Goal: Task Accomplishment & Management: Complete application form

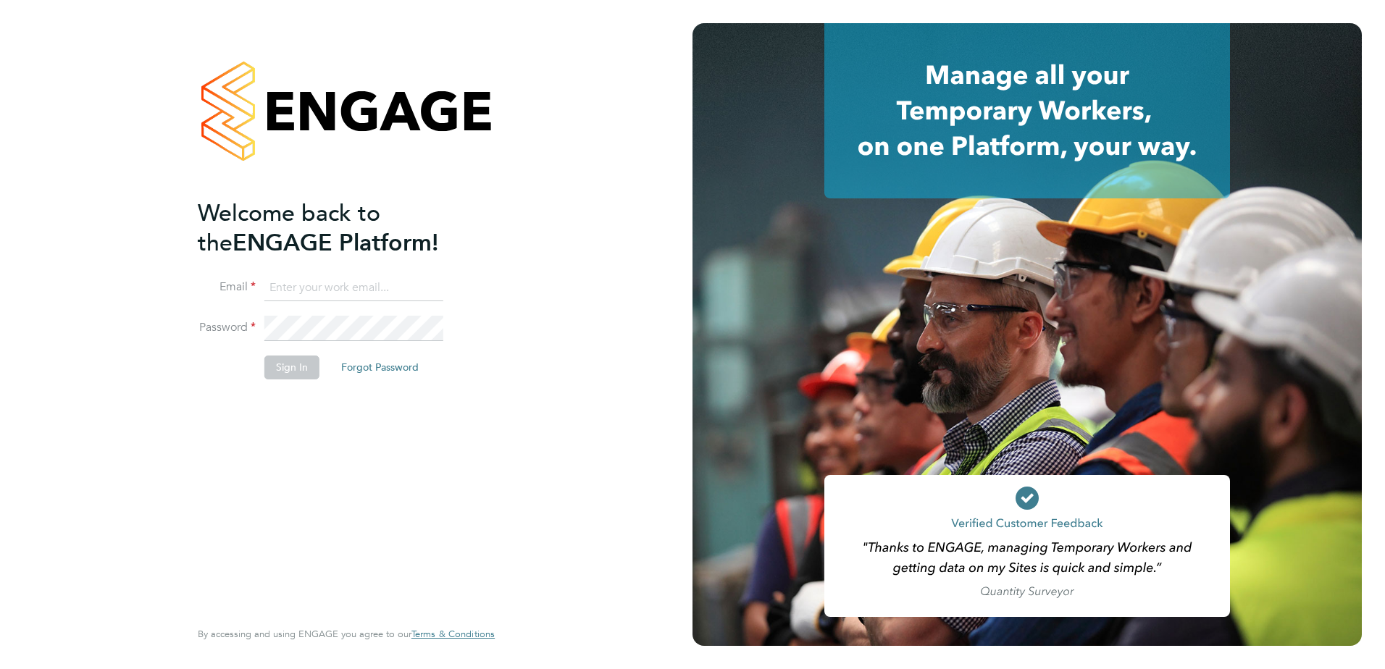
click at [335, 293] on input at bounding box center [353, 288] width 179 height 26
type input "taylor.davies@dovetailslate.co.uk"
click at [291, 362] on button "Sign In" at bounding box center [291, 367] width 55 height 23
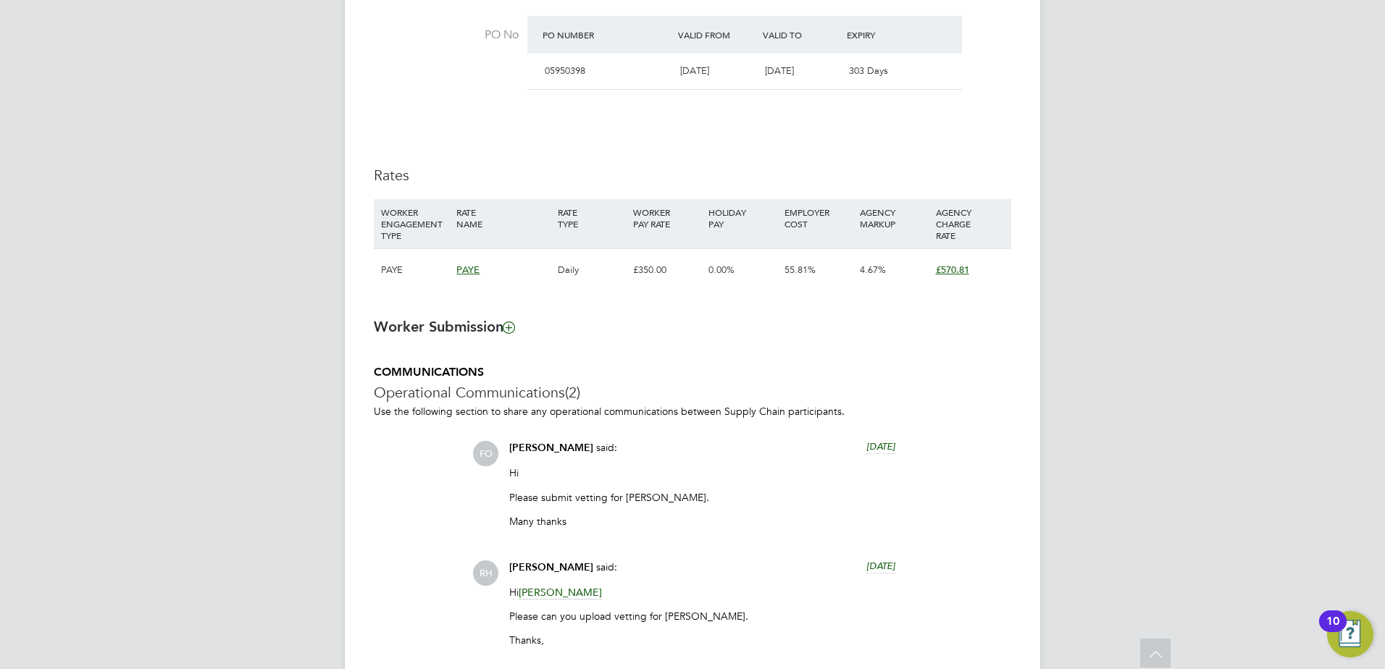
scroll to position [869, 0]
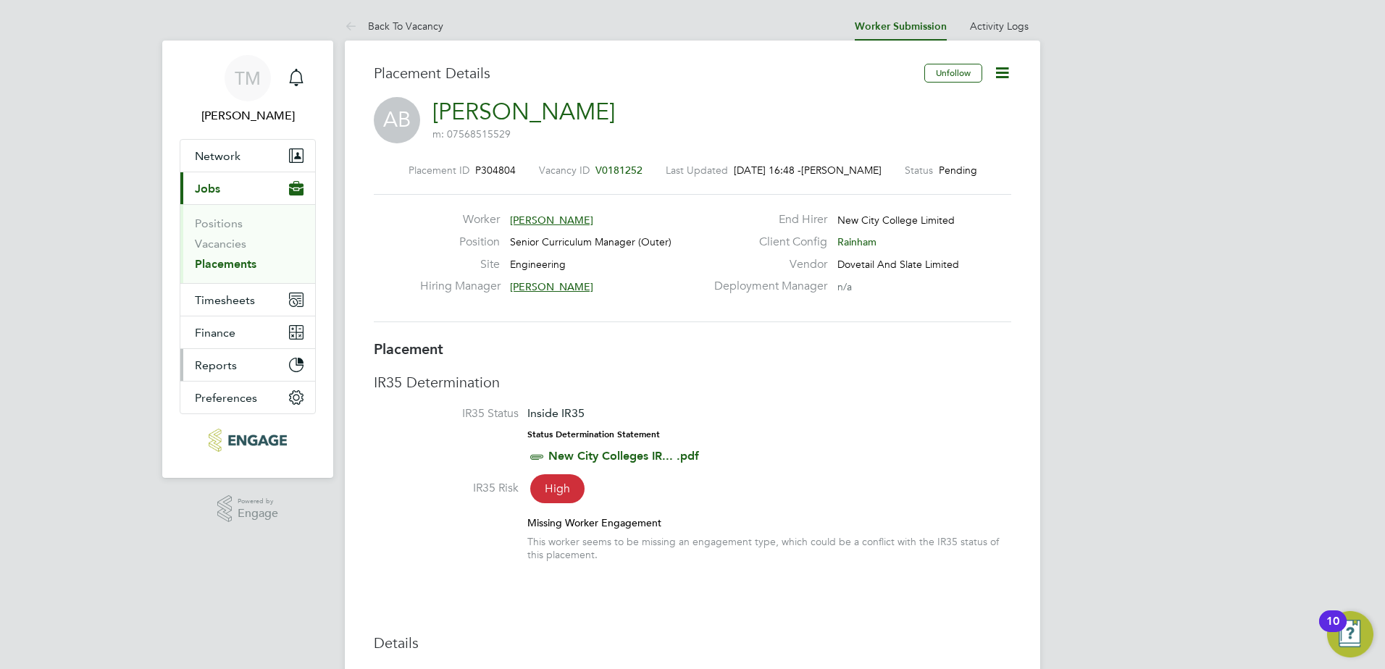
click at [222, 363] on span "Reports" at bounding box center [216, 366] width 42 height 14
click at [464, 106] on link "[PERSON_NAME]" at bounding box center [524, 112] width 183 height 28
click at [388, 13] on li "Back To Vacancy" at bounding box center [394, 26] width 99 height 29
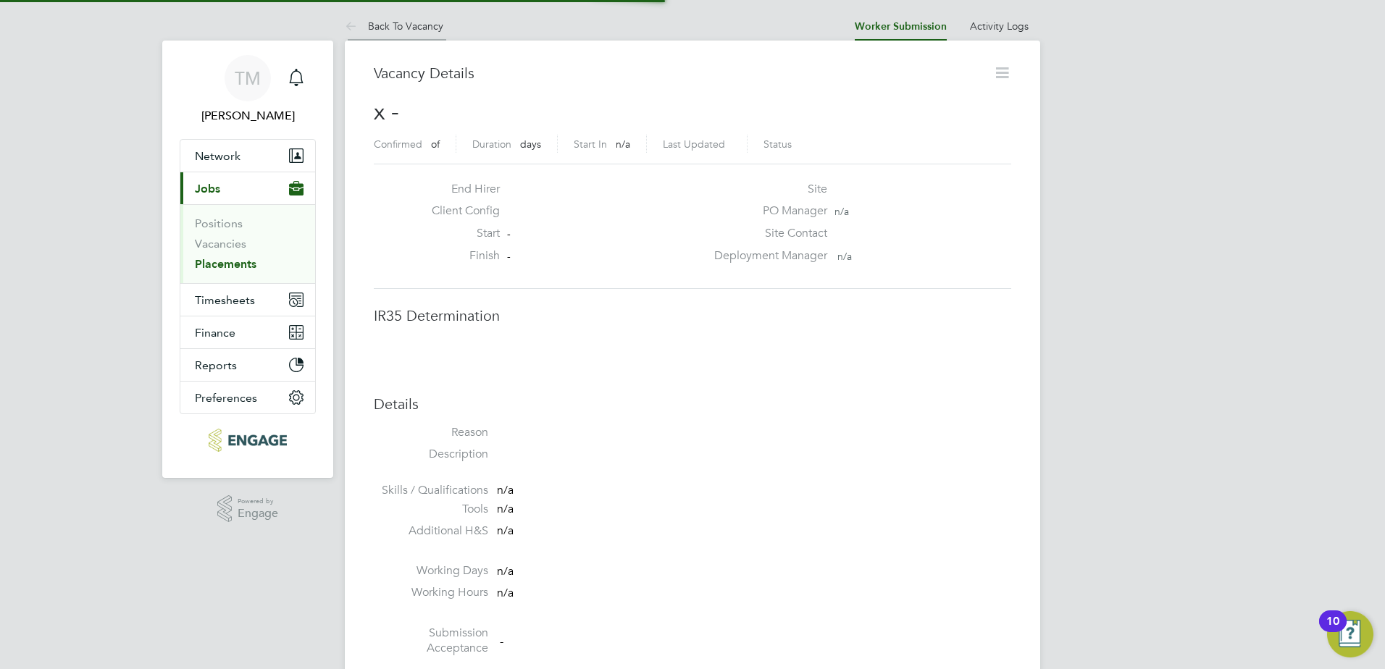
scroll to position [23, 312]
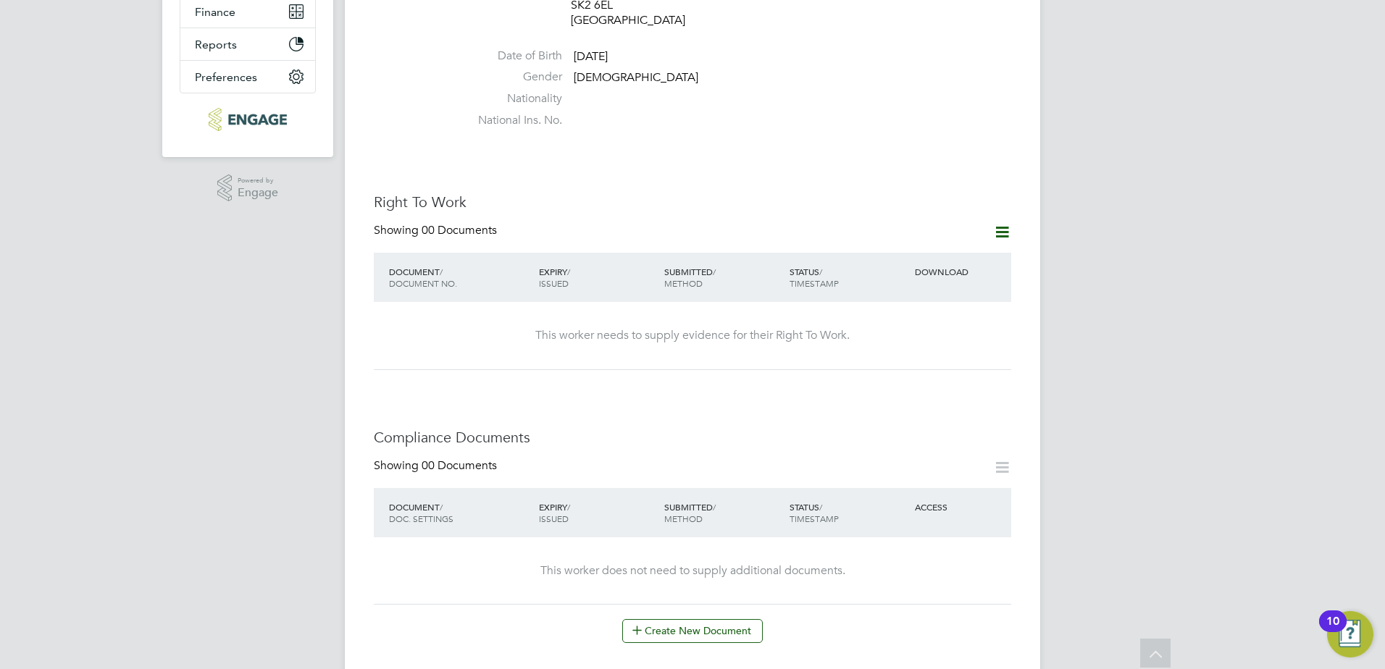
scroll to position [362, 0]
click at [706, 351] on div "Worker Details Follow AB Andrew Batty m: 07568515529 Personal Details ID Andy B…" at bounding box center [693, 571] width 638 height 1741
click at [1002, 222] on icon at bounding box center [1002, 231] width 18 height 18
click at [949, 230] on li "Add Right To Work Document" at bounding box center [922, 236] width 175 height 20
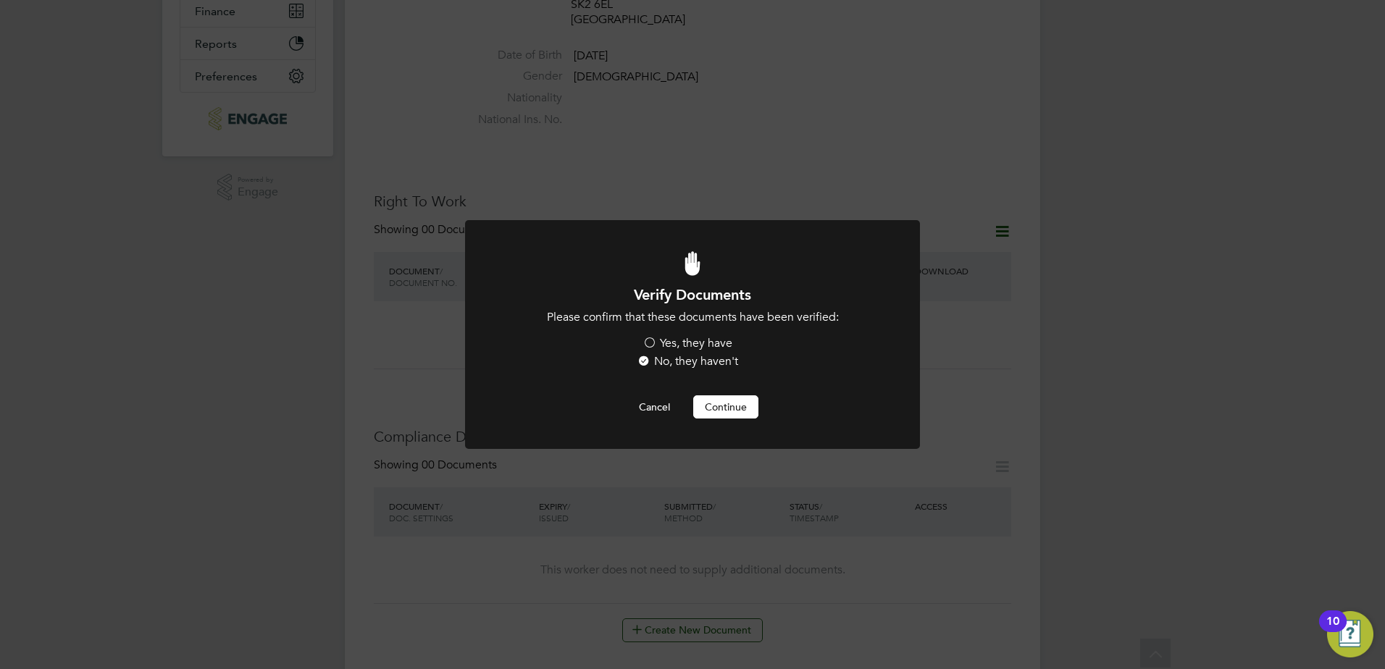
scroll to position [0, 0]
click at [709, 337] on label "Yes, they have" at bounding box center [688, 343] width 90 height 15
click at [0, 0] on input "Yes, they have" at bounding box center [0, 0] width 0 height 0
click at [714, 409] on button "Continue" at bounding box center [725, 407] width 65 height 23
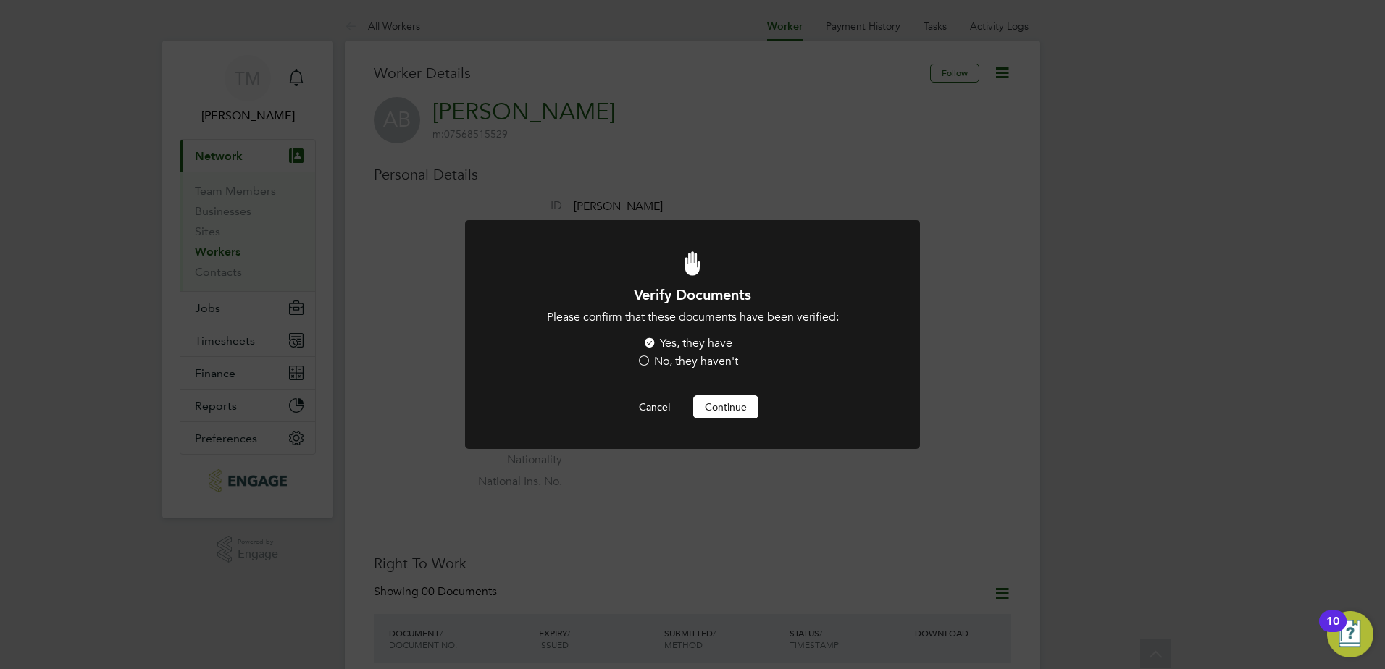
scroll to position [362, 0]
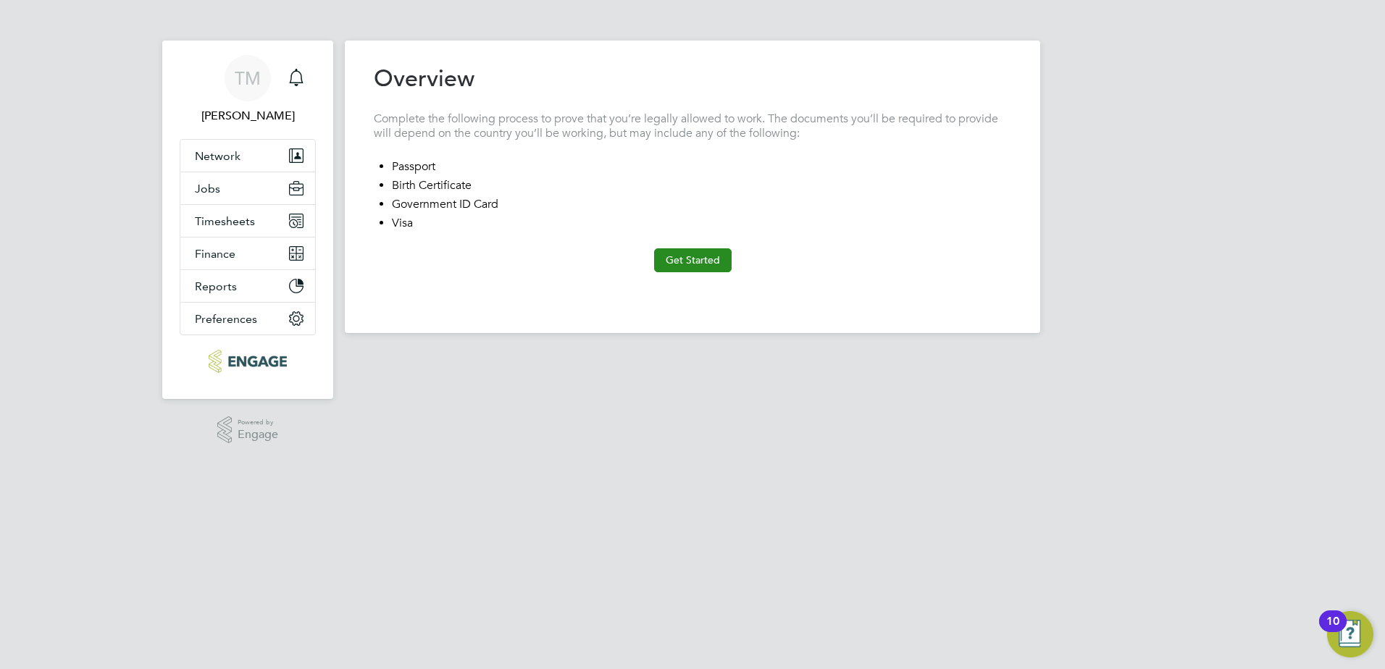
click at [704, 262] on button "Get Started" at bounding box center [693, 260] width 78 height 23
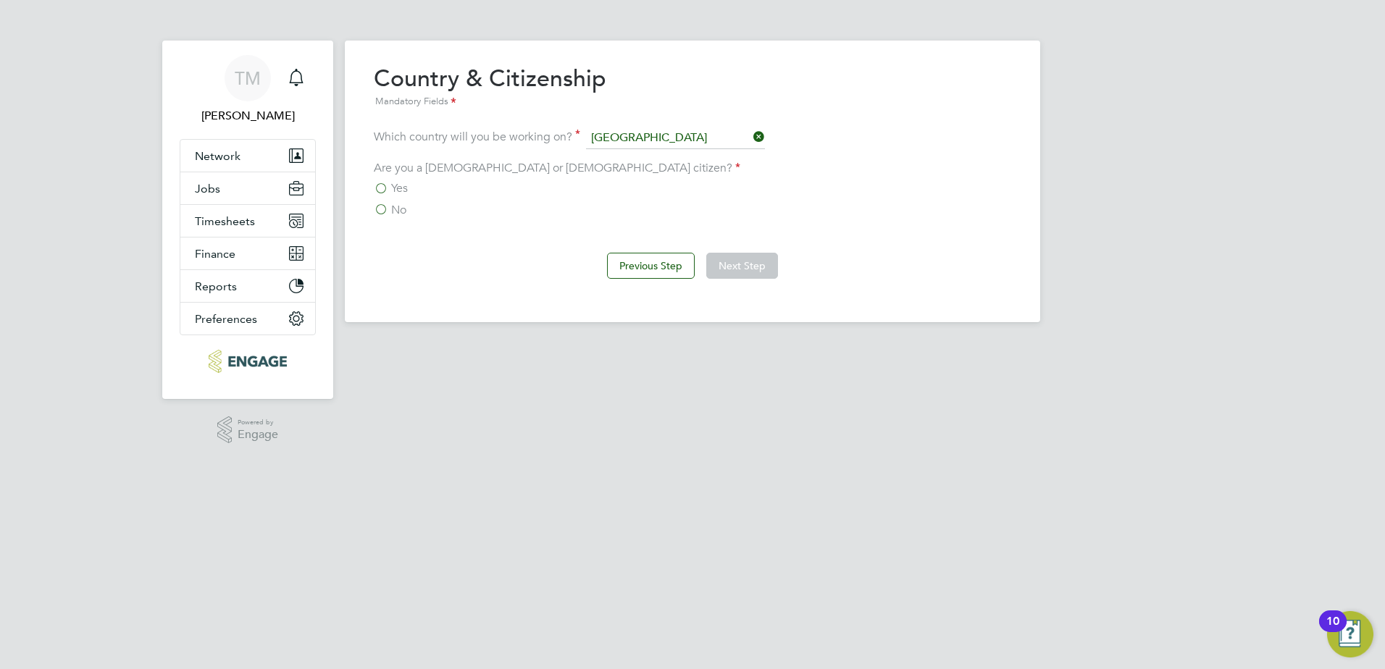
click at [404, 185] on span "Yes" at bounding box center [399, 188] width 17 height 14
click at [0, 0] on input "Yes" at bounding box center [0, 0] width 0 height 0
click at [740, 273] on button "Next Step" at bounding box center [742, 266] width 72 height 26
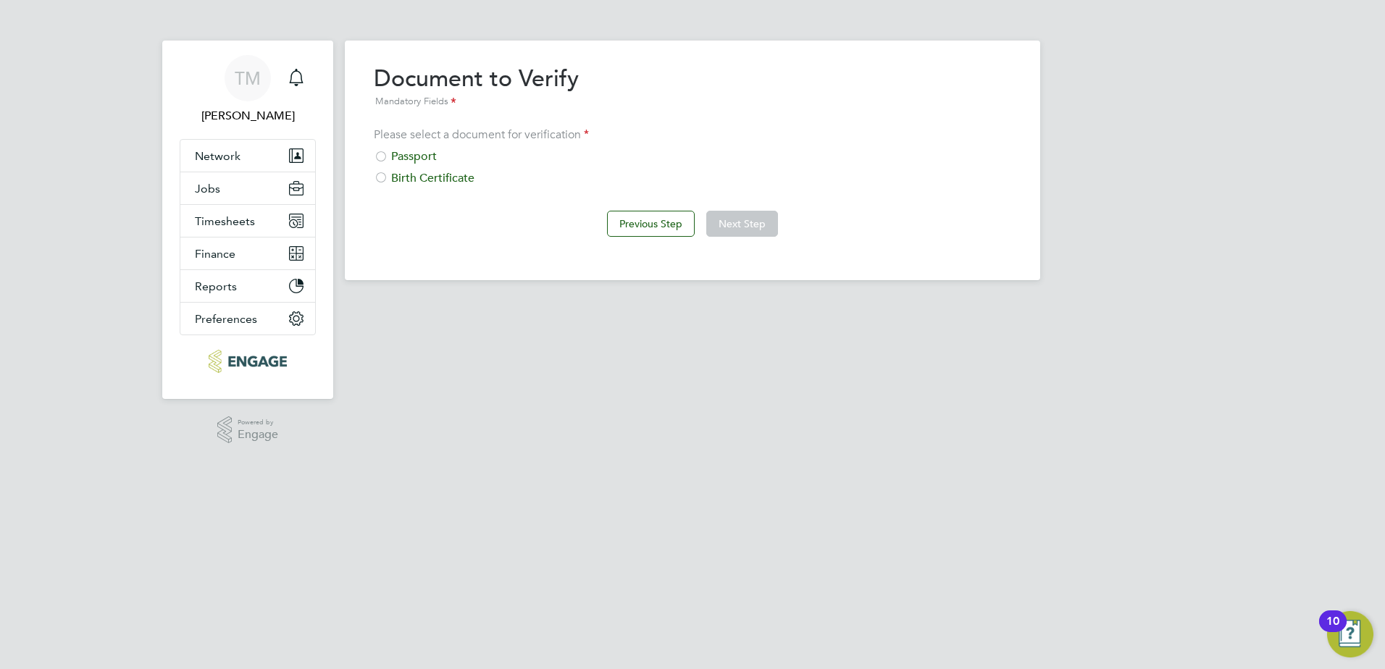
click at [406, 154] on div "Passport" at bounding box center [693, 156] width 638 height 15
click at [733, 219] on button "Next Step" at bounding box center [742, 224] width 72 height 26
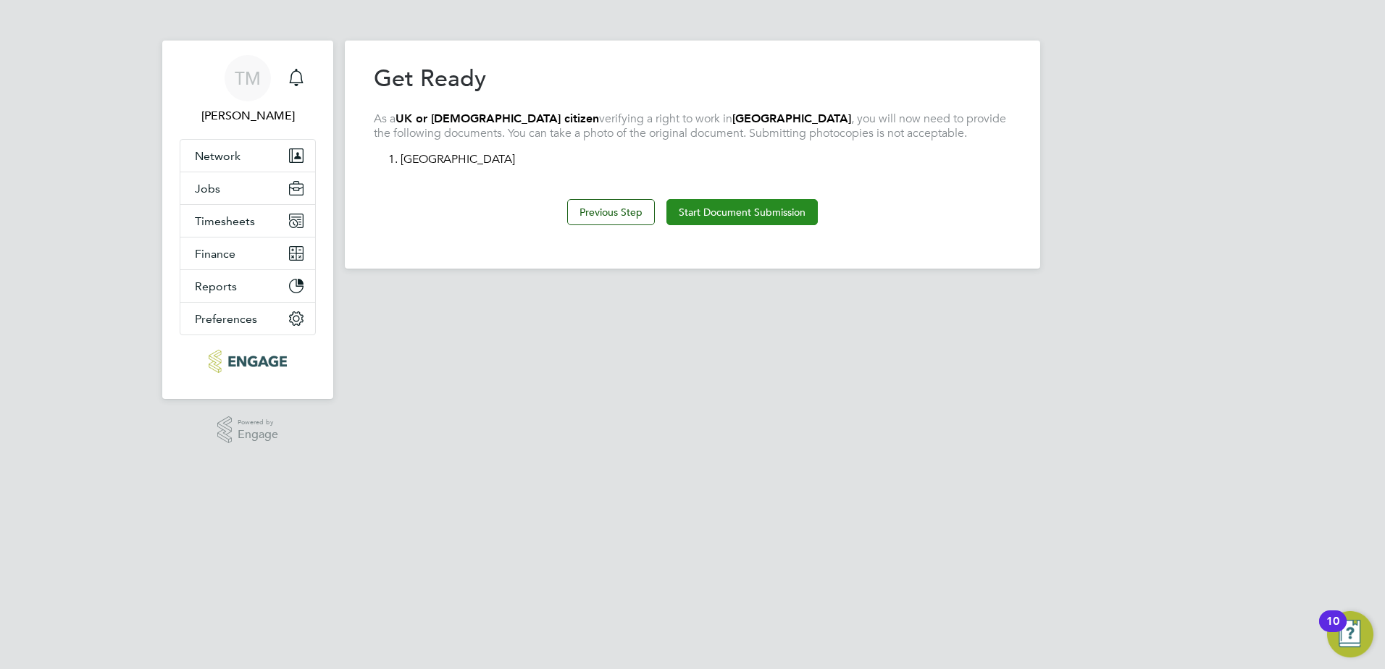
click at [735, 217] on button "Start Document Submission" at bounding box center [742, 212] width 151 height 26
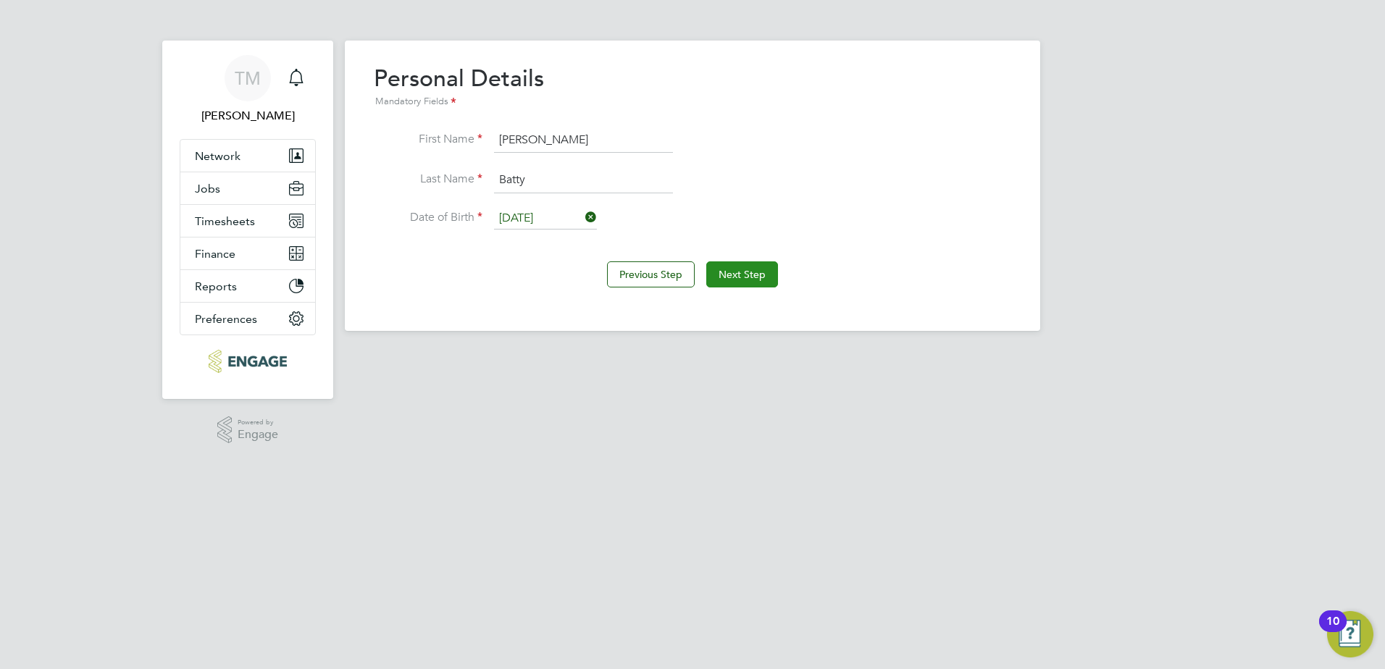
click at [751, 276] on button "Next Step" at bounding box center [742, 275] width 72 height 26
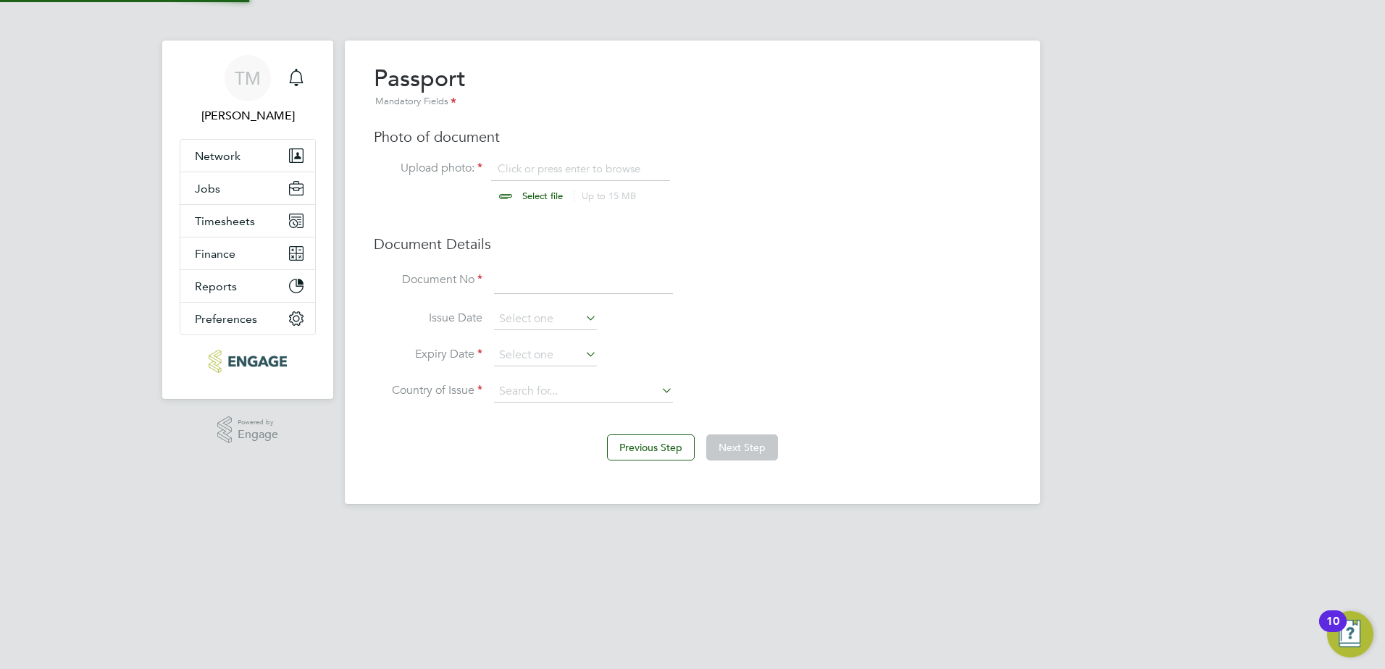
scroll to position [20, 180]
click at [525, 199] on input "file" at bounding box center [556, 183] width 227 height 43
click at [545, 277] on input at bounding box center [583, 281] width 179 height 26
click at [526, 273] on input at bounding box center [583, 281] width 179 height 26
type input "555876279"
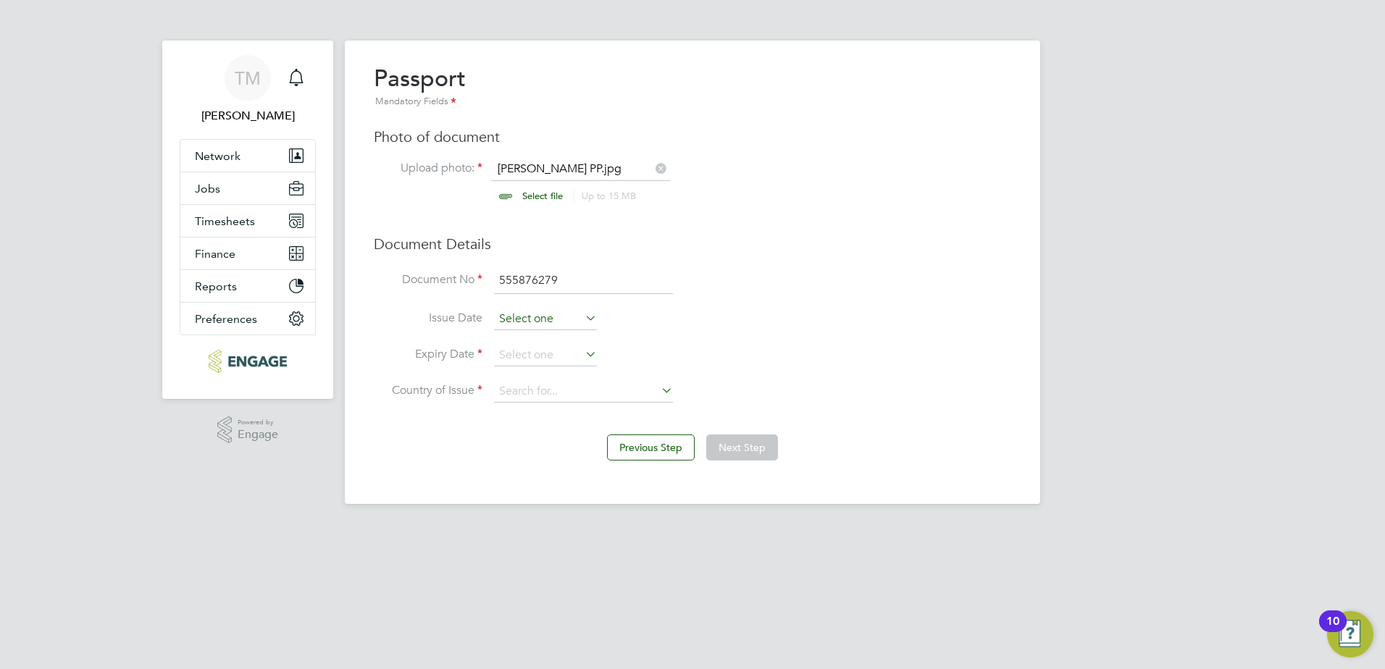
click at [582, 320] on input at bounding box center [545, 320] width 103 height 22
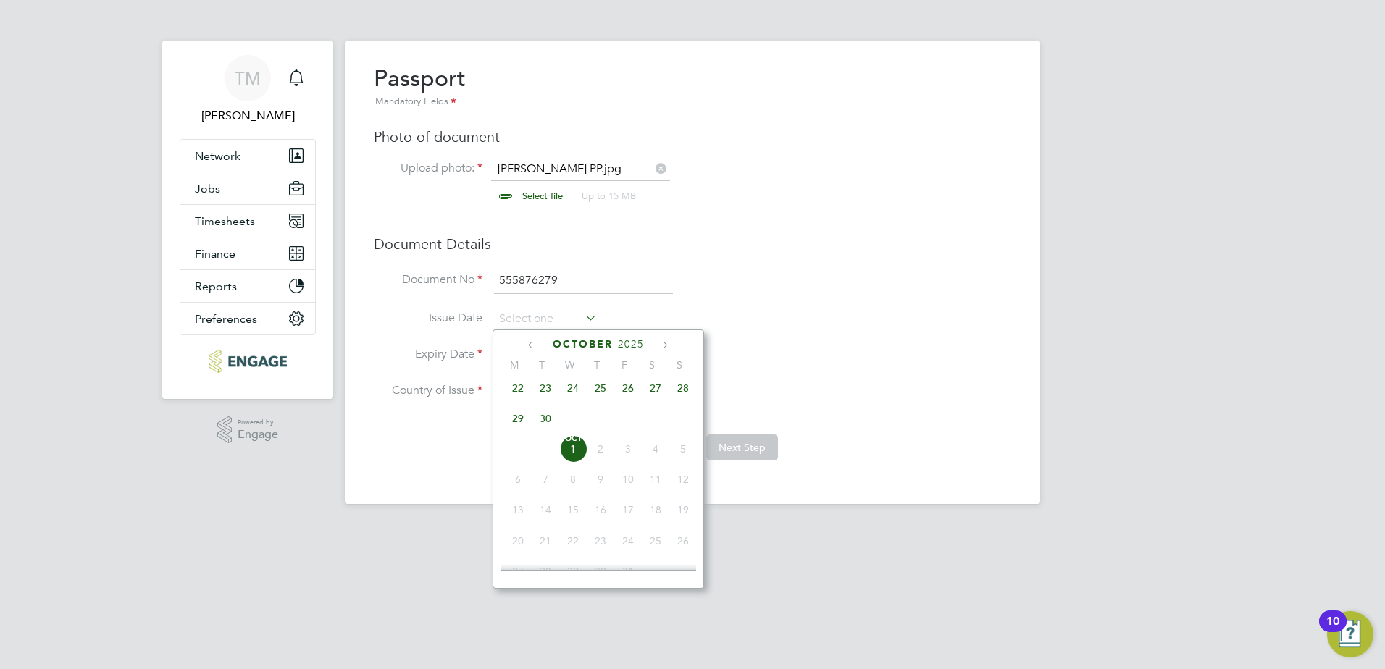
click at [580, 346] on span "October" at bounding box center [583, 344] width 60 height 12
click at [530, 339] on icon at bounding box center [532, 346] width 14 height 16
click at [531, 338] on icon at bounding box center [532, 346] width 14 height 16
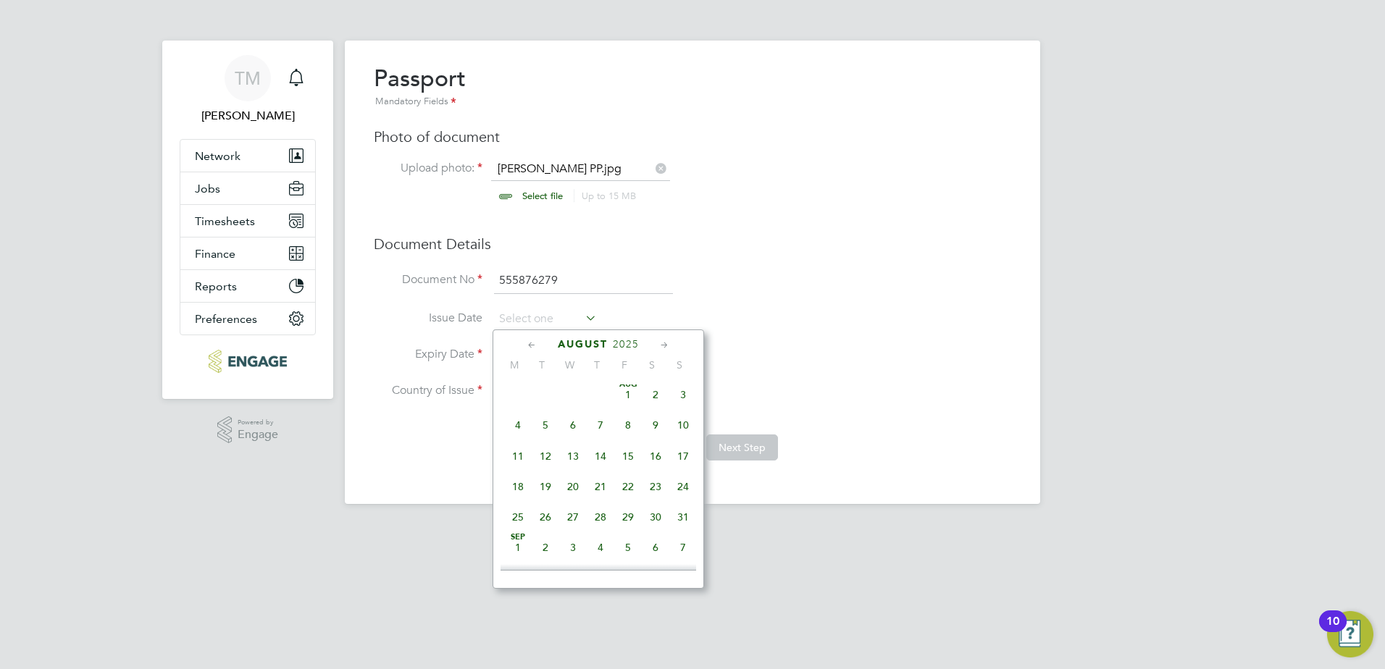
click at [535, 343] on icon at bounding box center [532, 346] width 14 height 16
click at [661, 341] on icon at bounding box center [665, 346] width 14 height 16
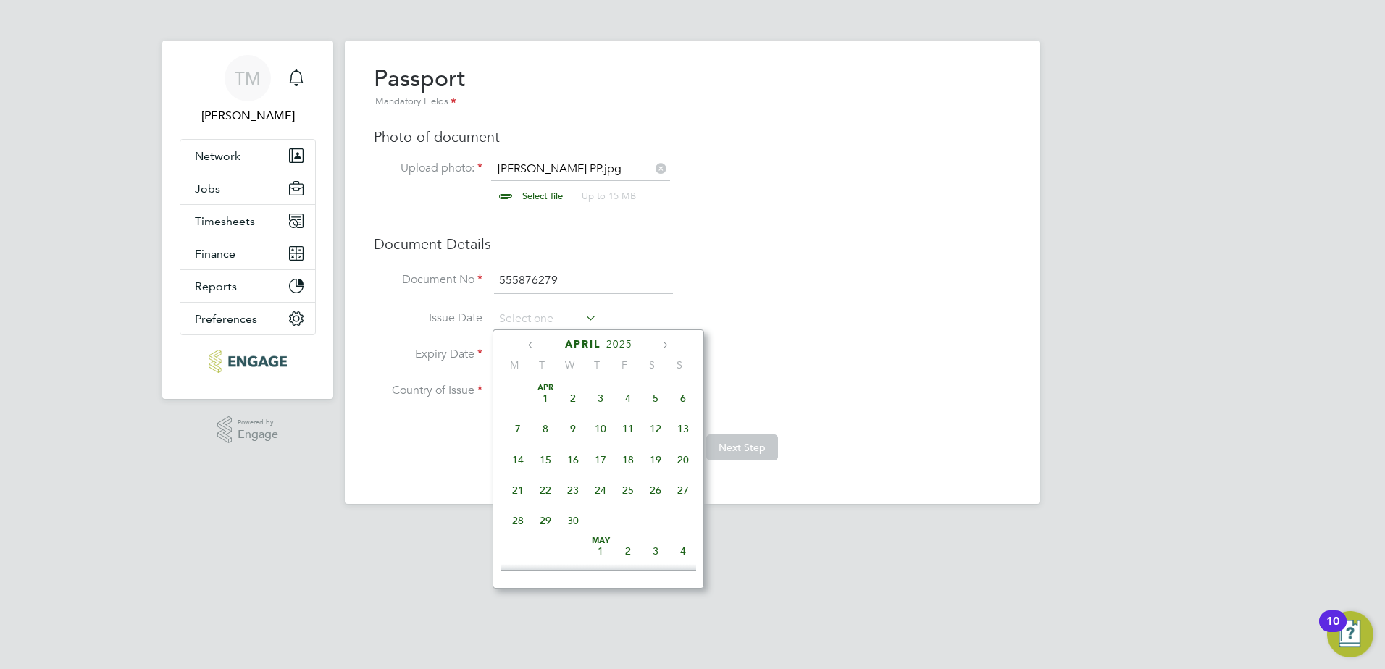
scroll to position [156, 0]
click at [656, 343] on div "[DATE]" at bounding box center [599, 345] width 196 height 14
click at [667, 341] on icon at bounding box center [665, 346] width 14 height 16
click at [661, 343] on icon at bounding box center [665, 346] width 14 height 16
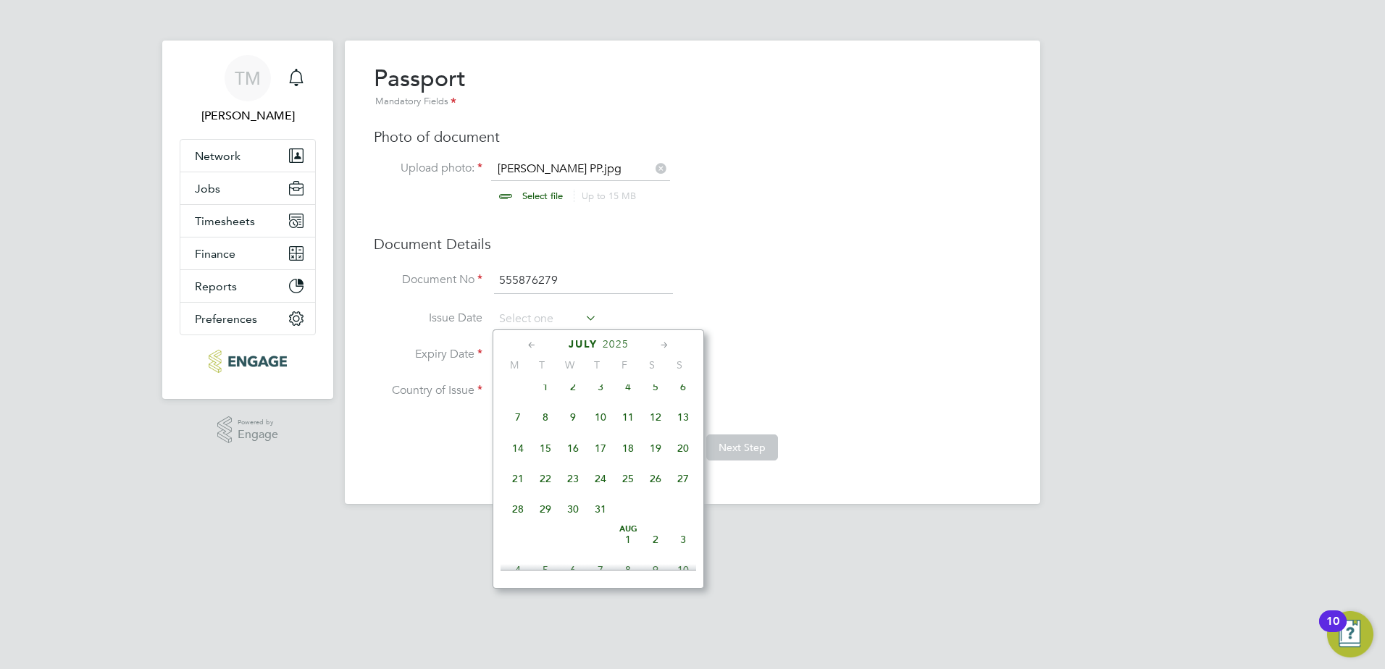
click at [571, 397] on span "2" at bounding box center [573, 387] width 28 height 28
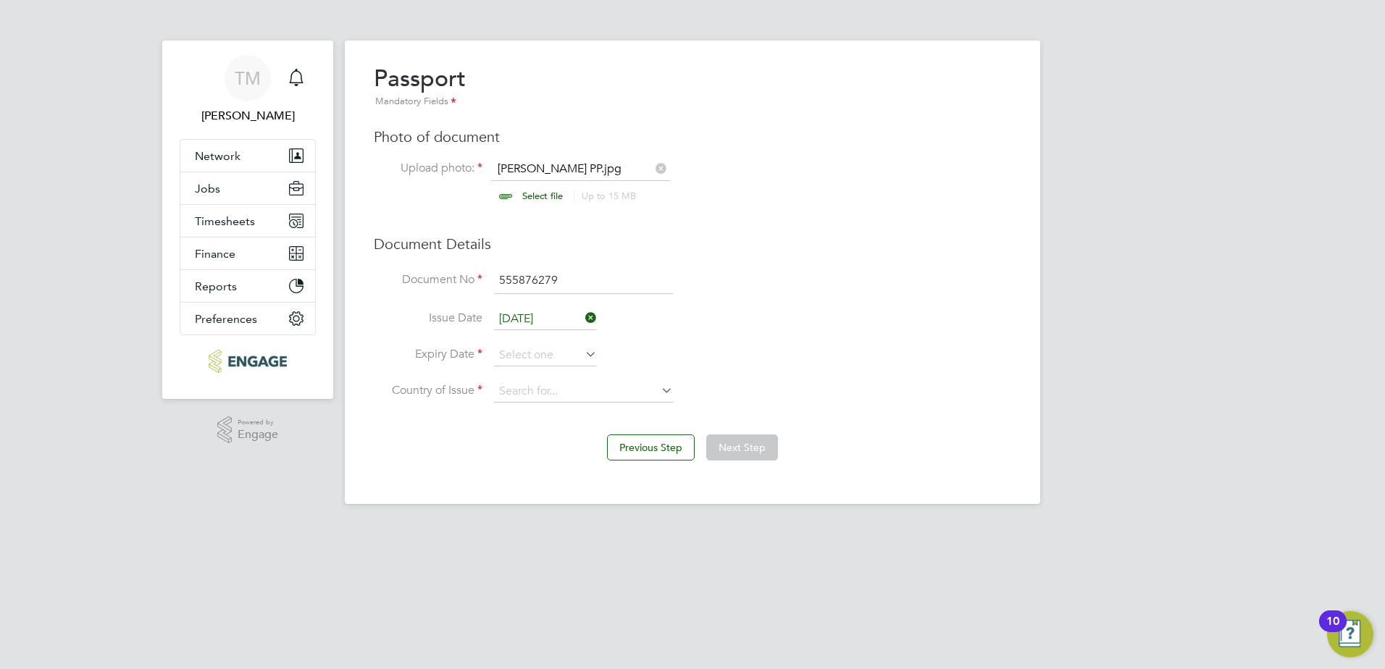
click at [558, 321] on input "[DATE]" at bounding box center [545, 320] width 103 height 22
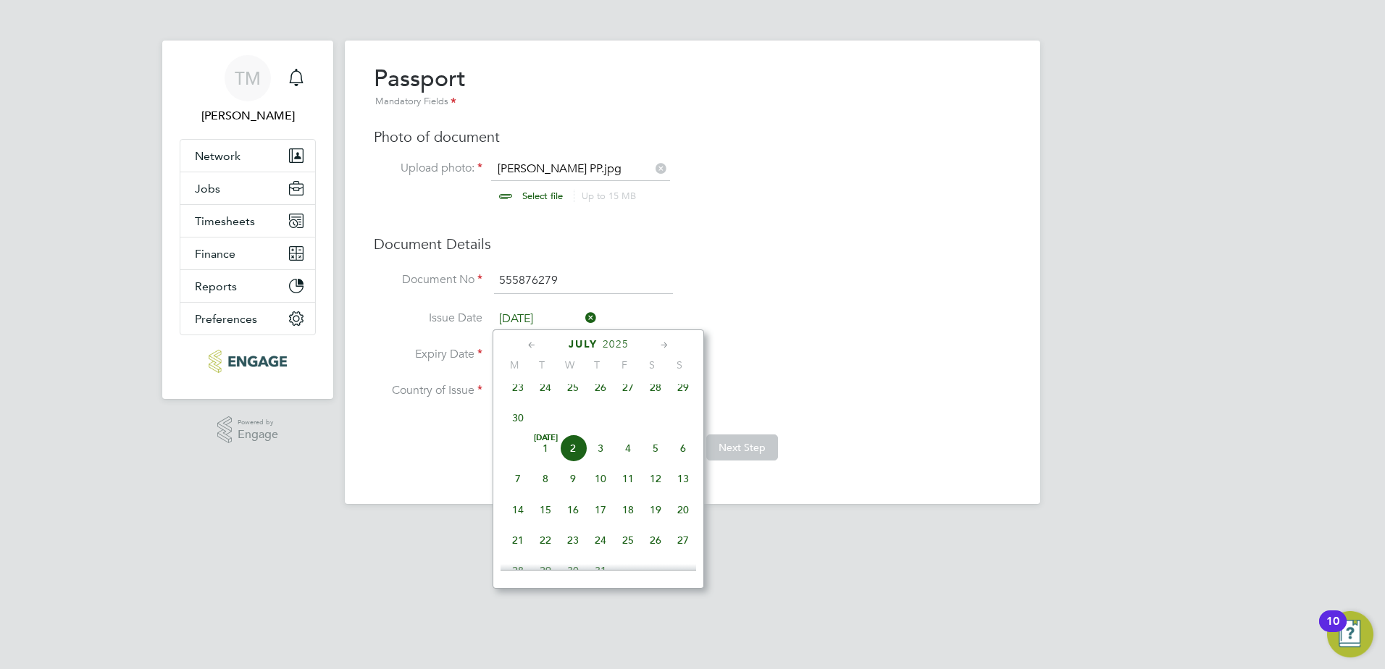
click at [611, 343] on span "2025" at bounding box center [616, 344] width 26 height 12
click at [623, 343] on span "2025" at bounding box center [616, 344] width 26 height 12
click at [617, 343] on span "2025" at bounding box center [617, 344] width 26 height 12
click at [514, 448] on span "2018" at bounding box center [518, 443] width 28 height 28
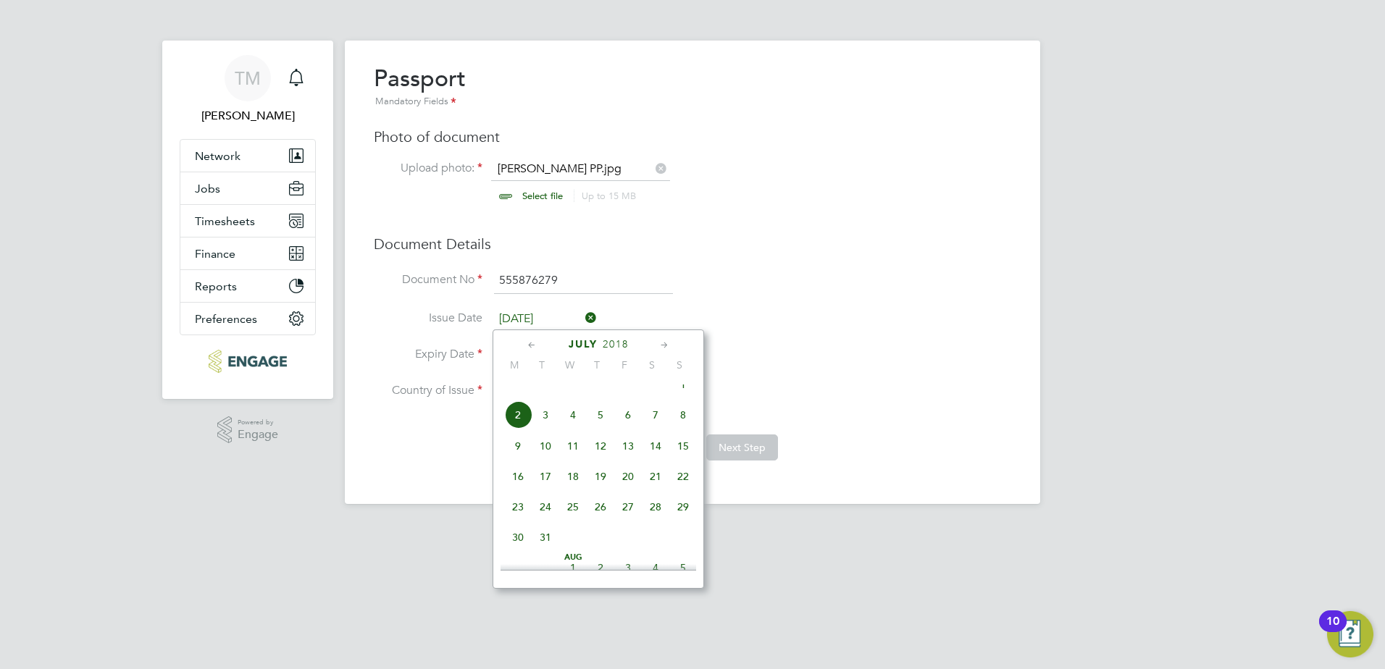
scroll to position [529, 0]
click at [511, 394] on span "2" at bounding box center [518, 389] width 28 height 28
type input "[DATE]"
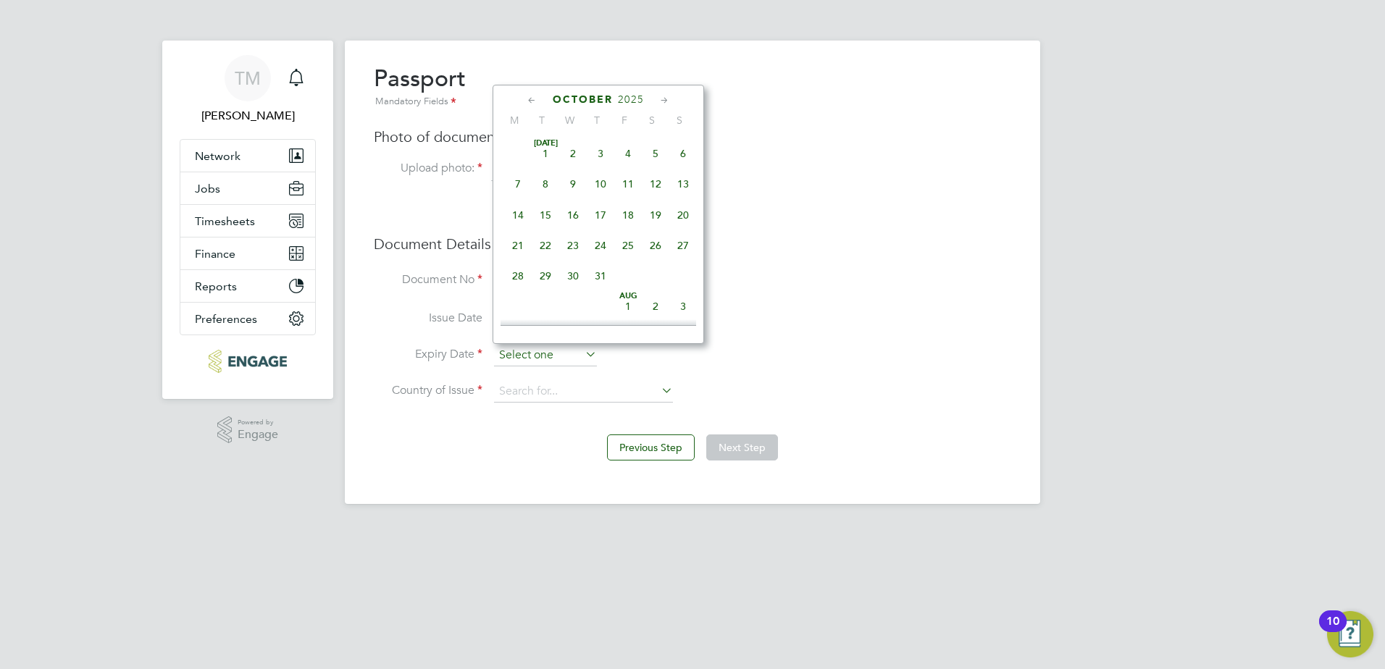
click at [538, 358] on input at bounding box center [545, 356] width 103 height 22
click at [637, 99] on span "2025" at bounding box center [631, 99] width 26 height 12
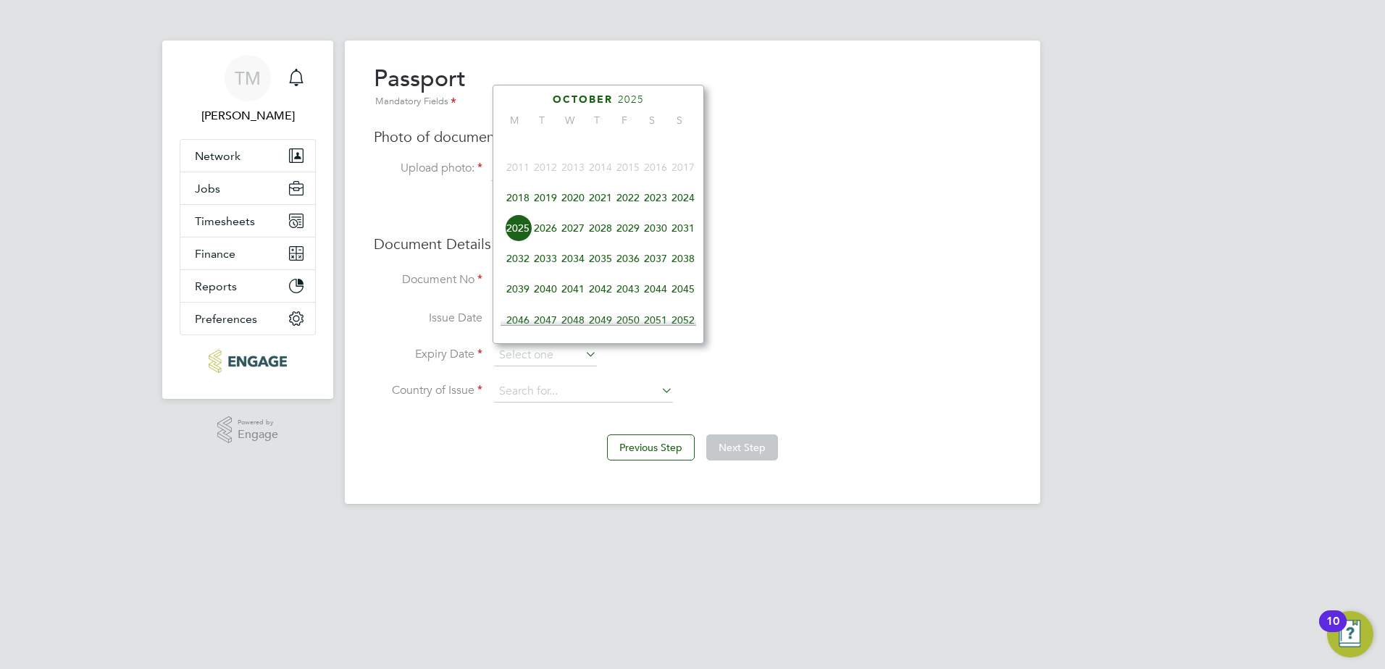
click at [598, 227] on span "2028" at bounding box center [601, 228] width 28 height 28
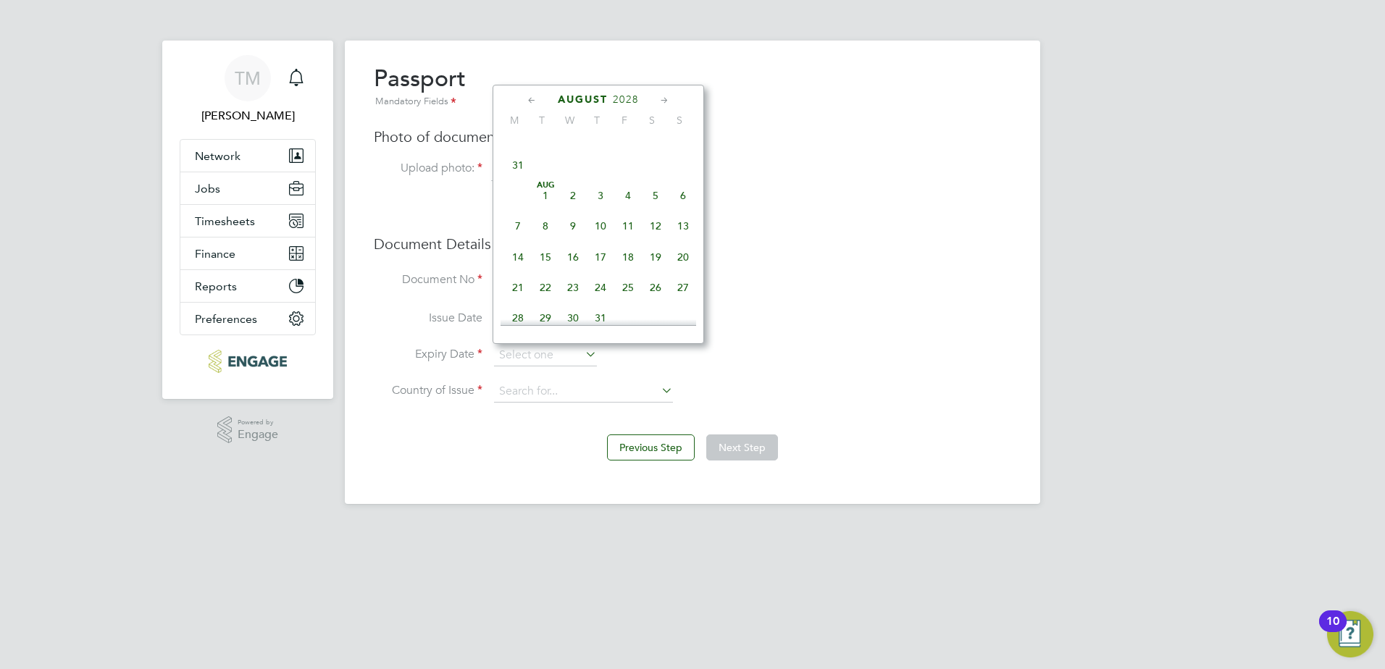
scroll to position [251, 0]
click at [572, 249] on span "2" at bounding box center [573, 239] width 28 height 28
type input "[DATE]"
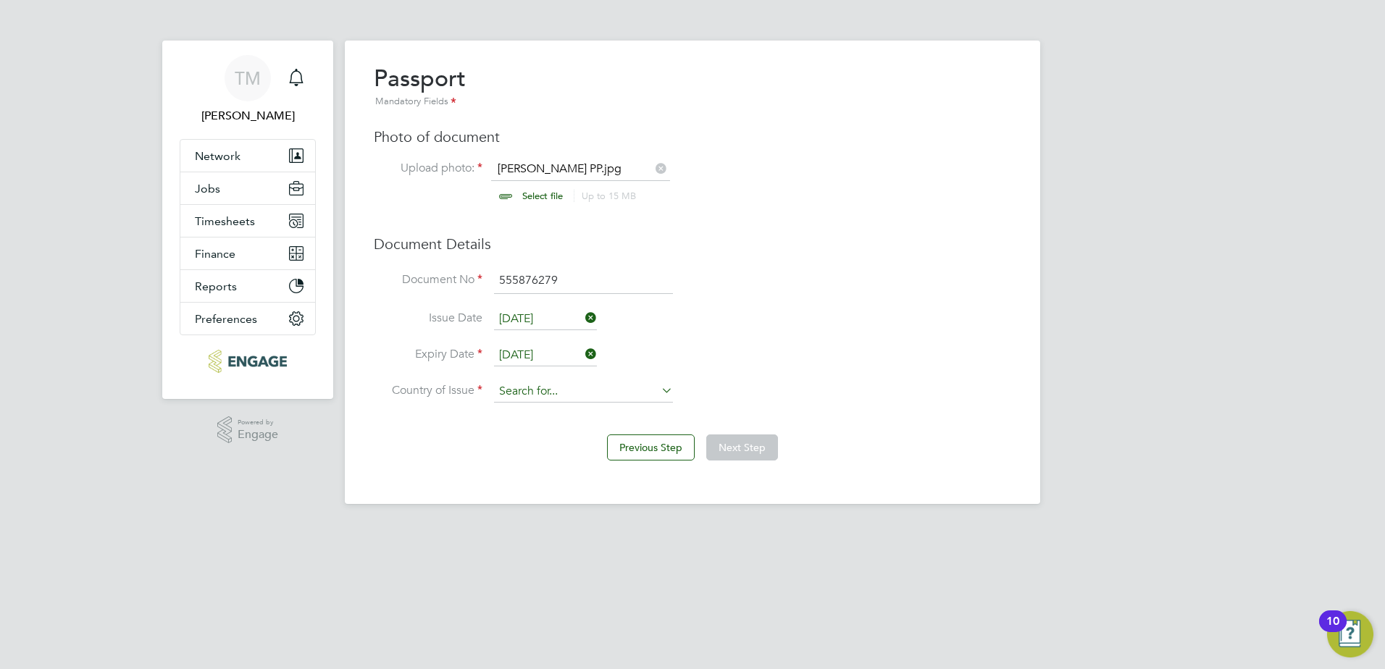
click at [508, 391] on input at bounding box center [583, 392] width 179 height 22
click at [532, 564] on li "Un ited Kingdom" at bounding box center [619, 571] width 252 height 20
type input "[GEOGRAPHIC_DATA]"
click at [740, 446] on button "Next Step" at bounding box center [742, 448] width 72 height 26
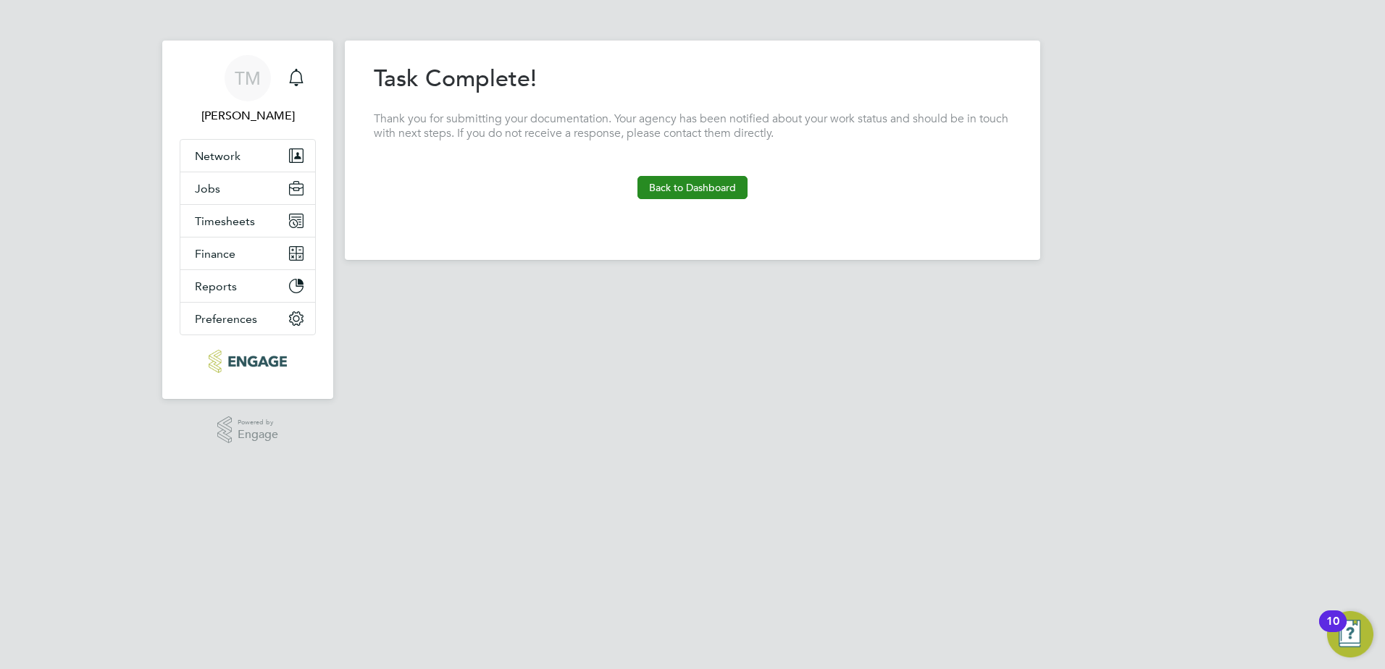
click at [723, 185] on button "Back to Dashboard" at bounding box center [693, 187] width 110 height 23
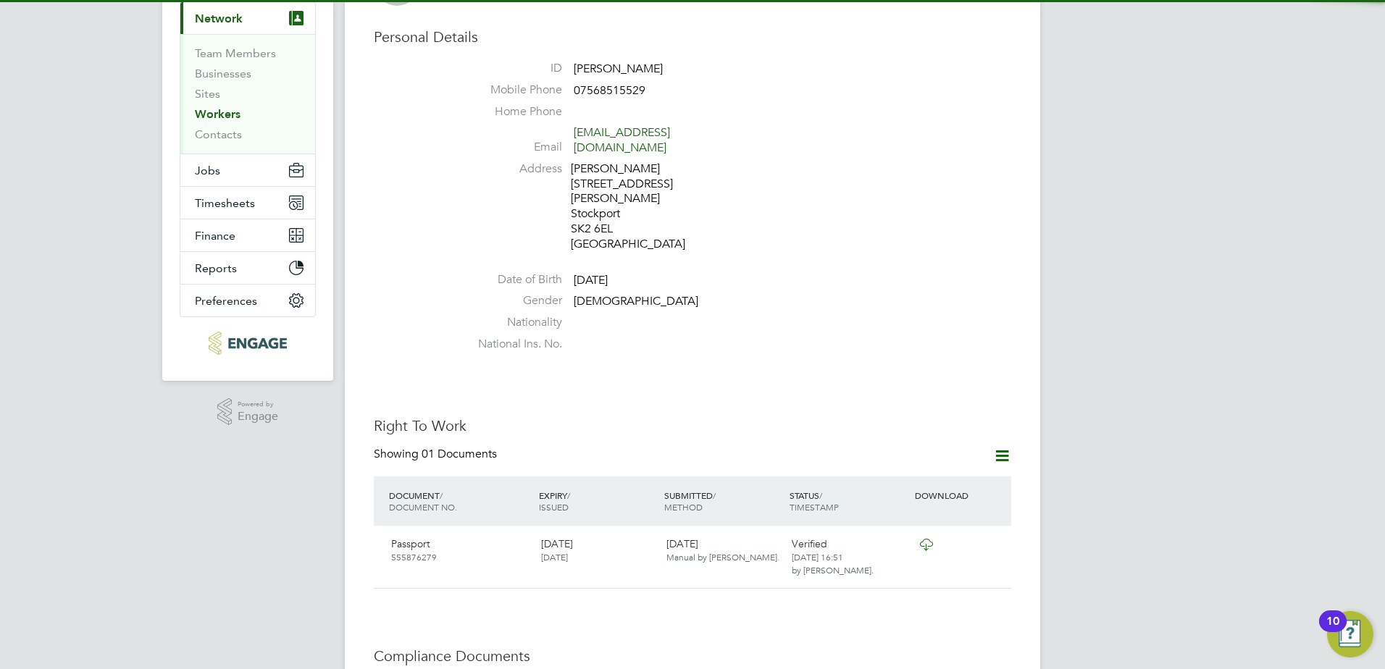
scroll to position [362, 0]
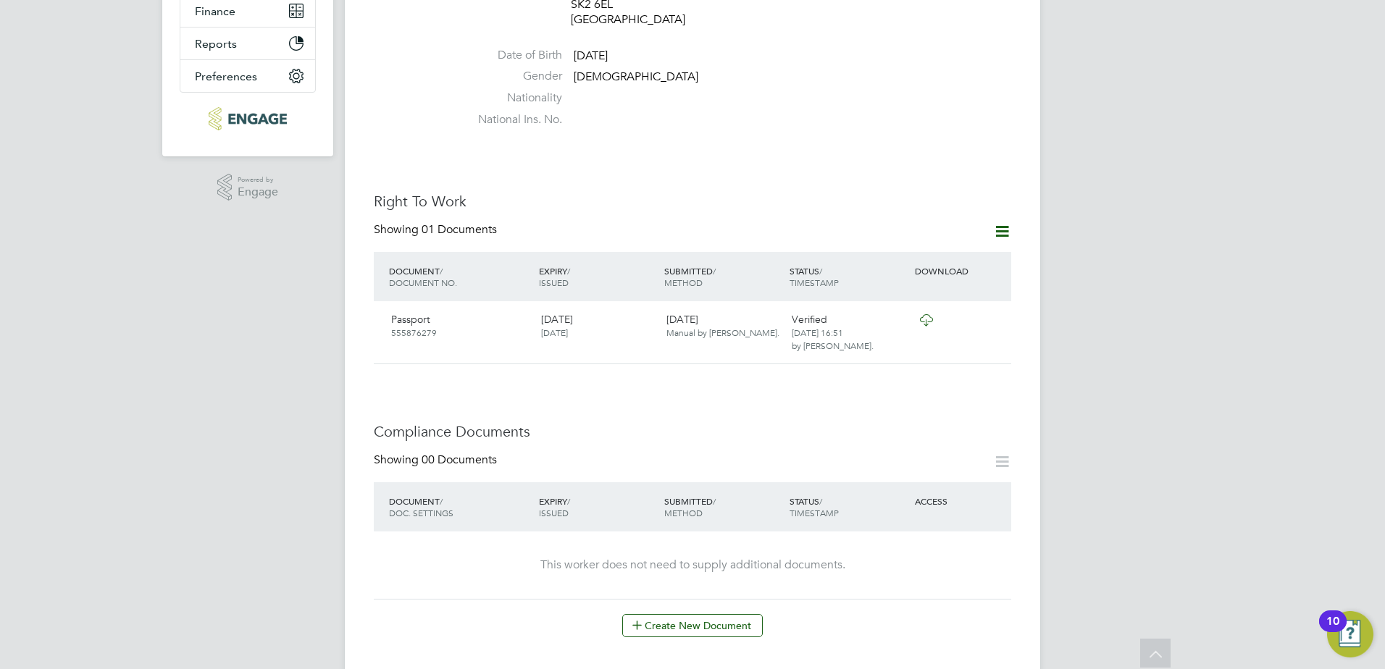
click at [998, 222] on icon at bounding box center [1002, 231] width 18 height 18
click at [953, 234] on li "Add Right To Work Document" at bounding box center [922, 236] width 175 height 20
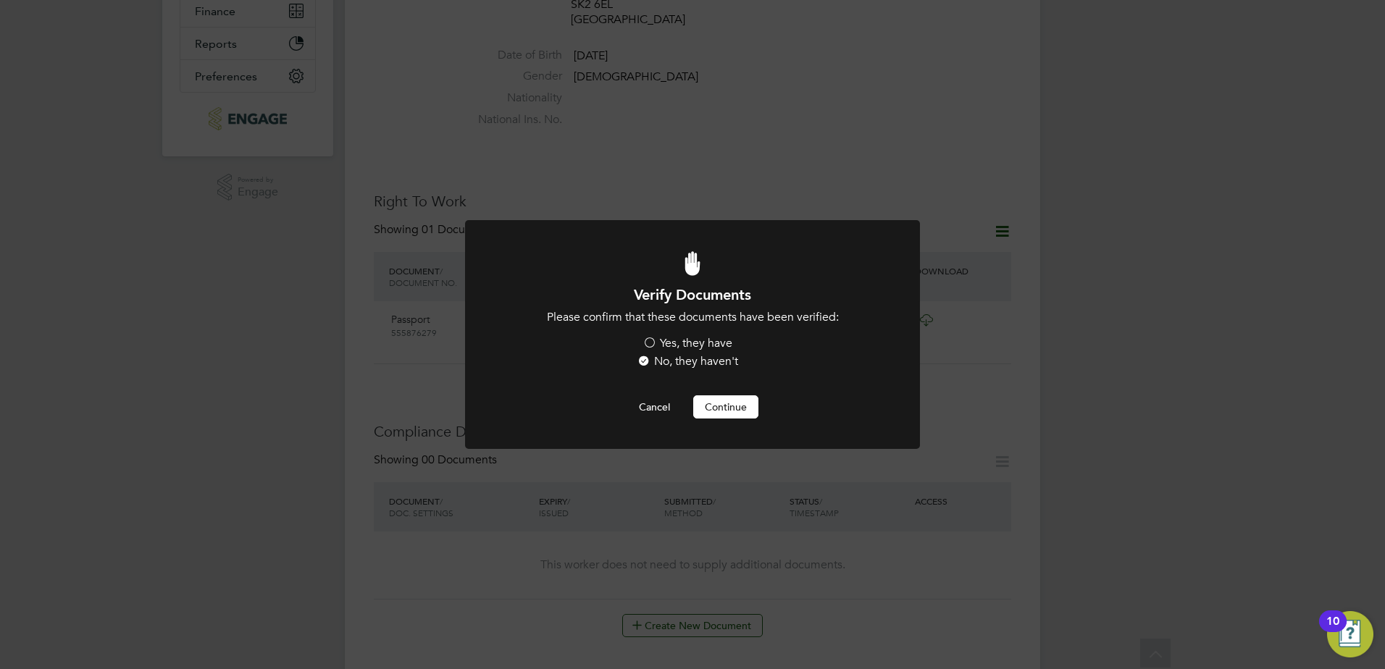
scroll to position [0, 0]
click at [704, 343] on label "Yes, they have" at bounding box center [688, 343] width 90 height 15
click at [0, 0] on input "Yes, they have" at bounding box center [0, 0] width 0 height 0
click at [648, 406] on button "Cancel" at bounding box center [654, 407] width 54 height 23
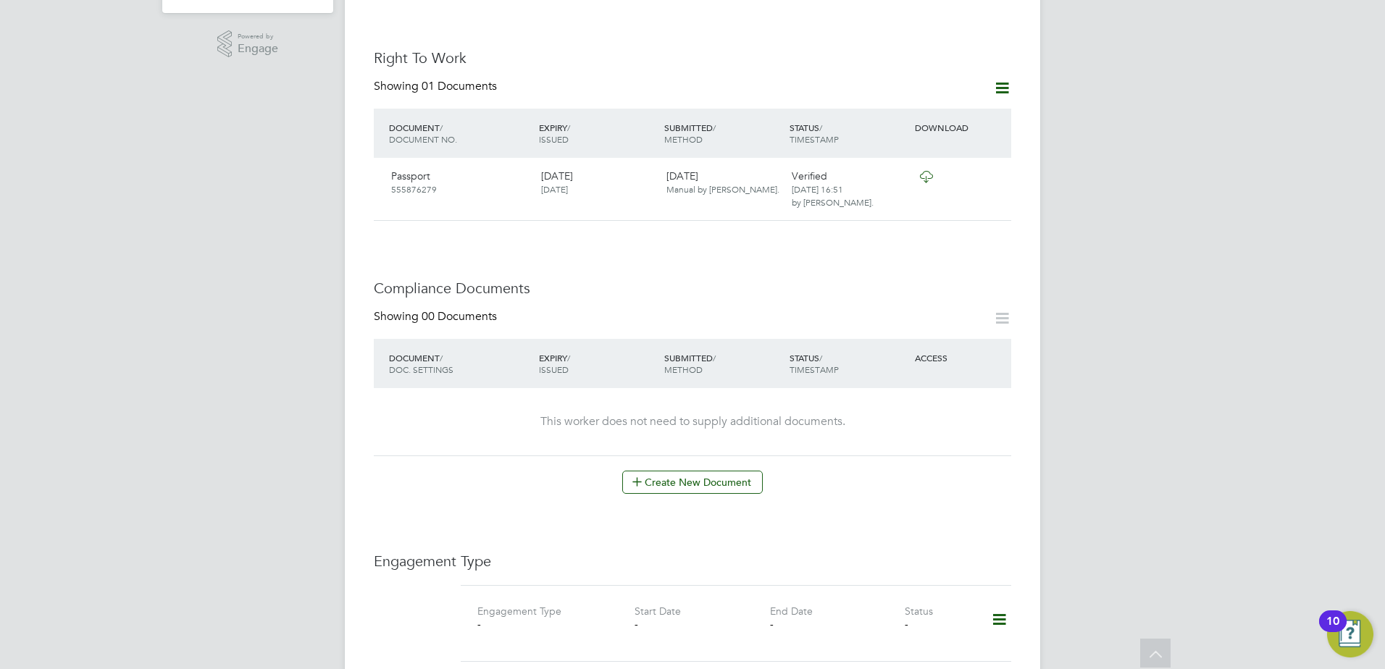
scroll to position [507, 0]
click at [707, 469] on button "Create New Document" at bounding box center [692, 480] width 141 height 23
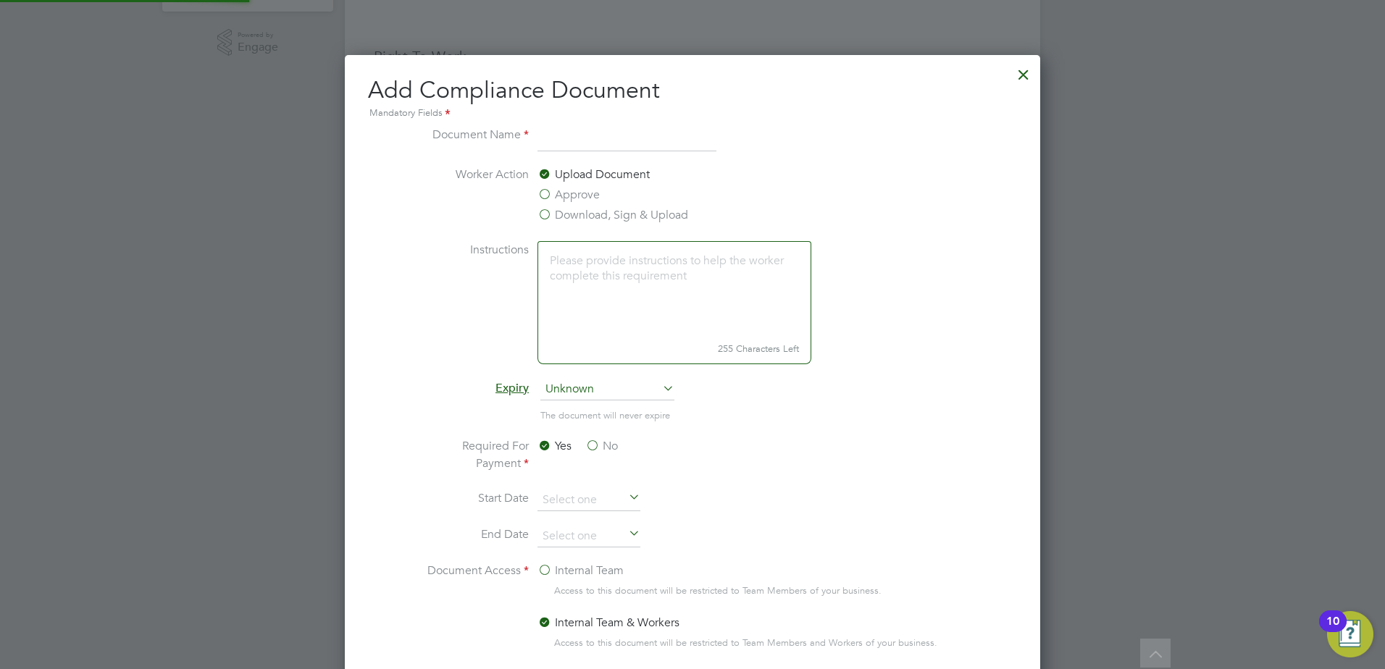
scroll to position [761, 696]
click at [609, 138] on input at bounding box center [627, 139] width 179 height 26
click at [1035, 73] on div at bounding box center [1024, 71] width 26 height 26
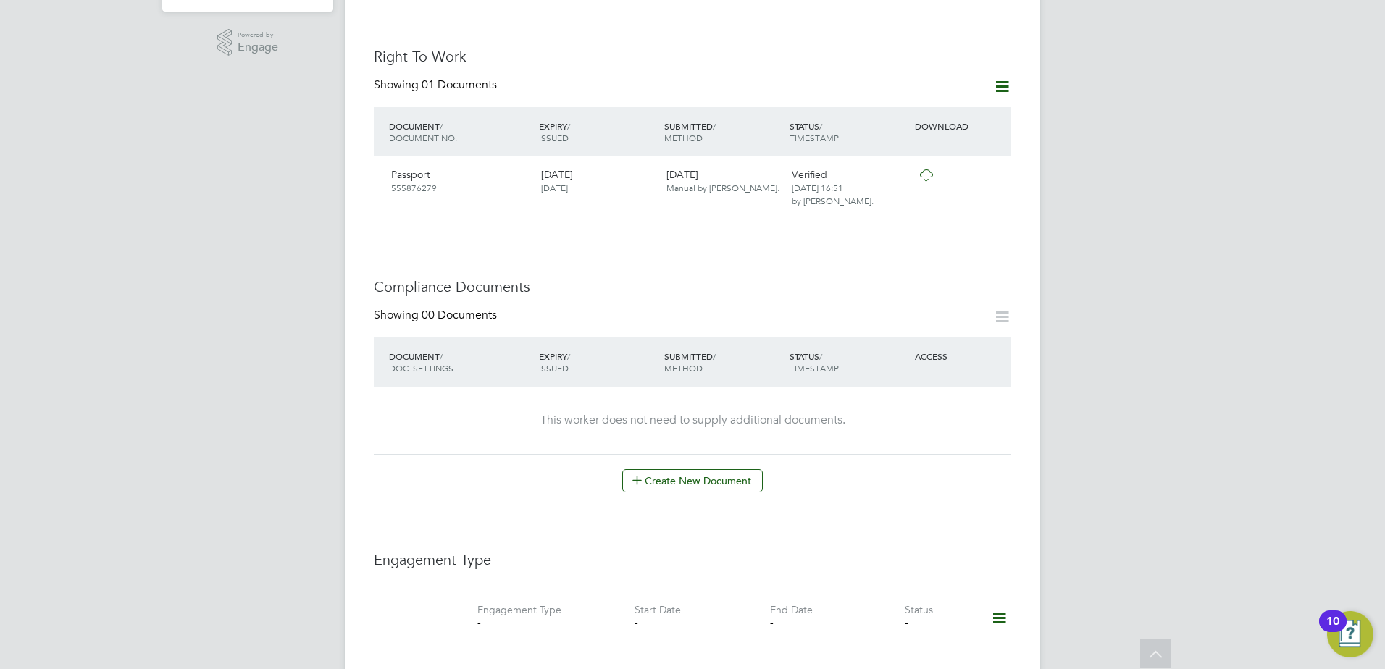
click at [1010, 279] on div "Compliance Documents Showing 00 Documents DOCUMENT / DOC. SETTINGS EXPIRY / ISS…" at bounding box center [693, 384] width 638 height 215
click at [1001, 308] on icon at bounding box center [1002, 317] width 18 height 18
click at [711, 469] on button "Create New Document" at bounding box center [692, 480] width 141 height 23
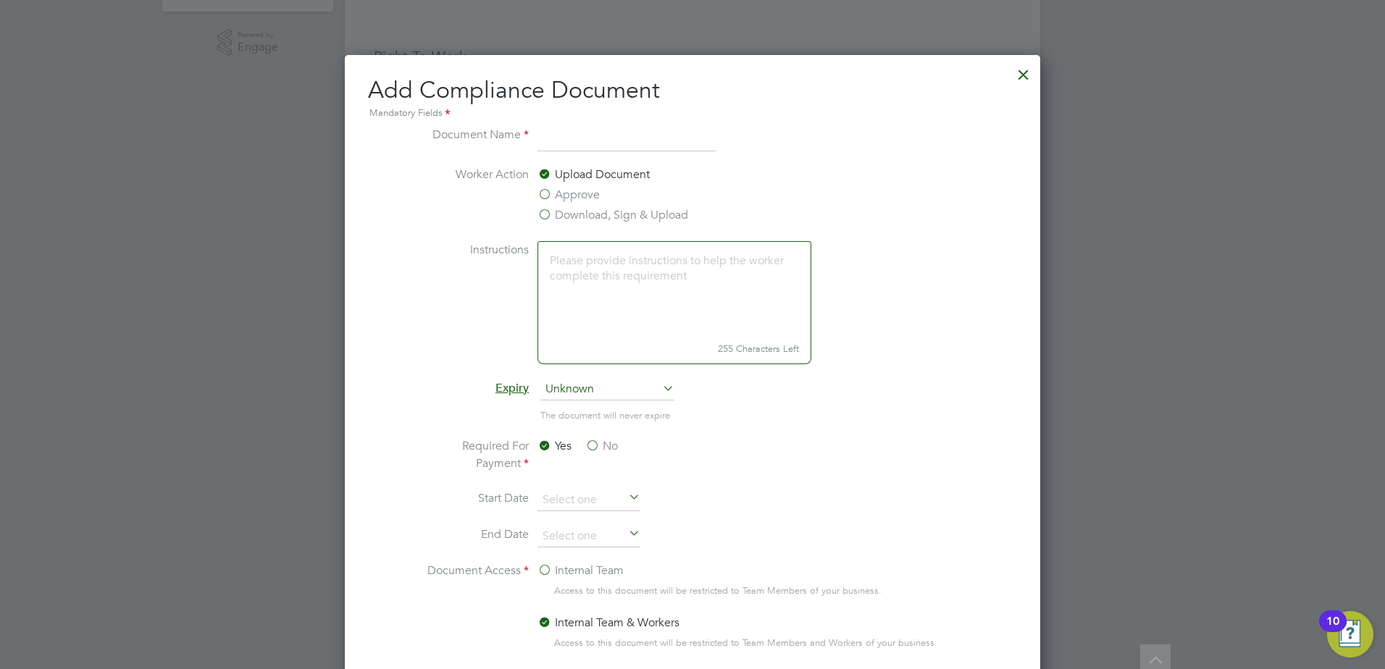
scroll to position [580, 0]
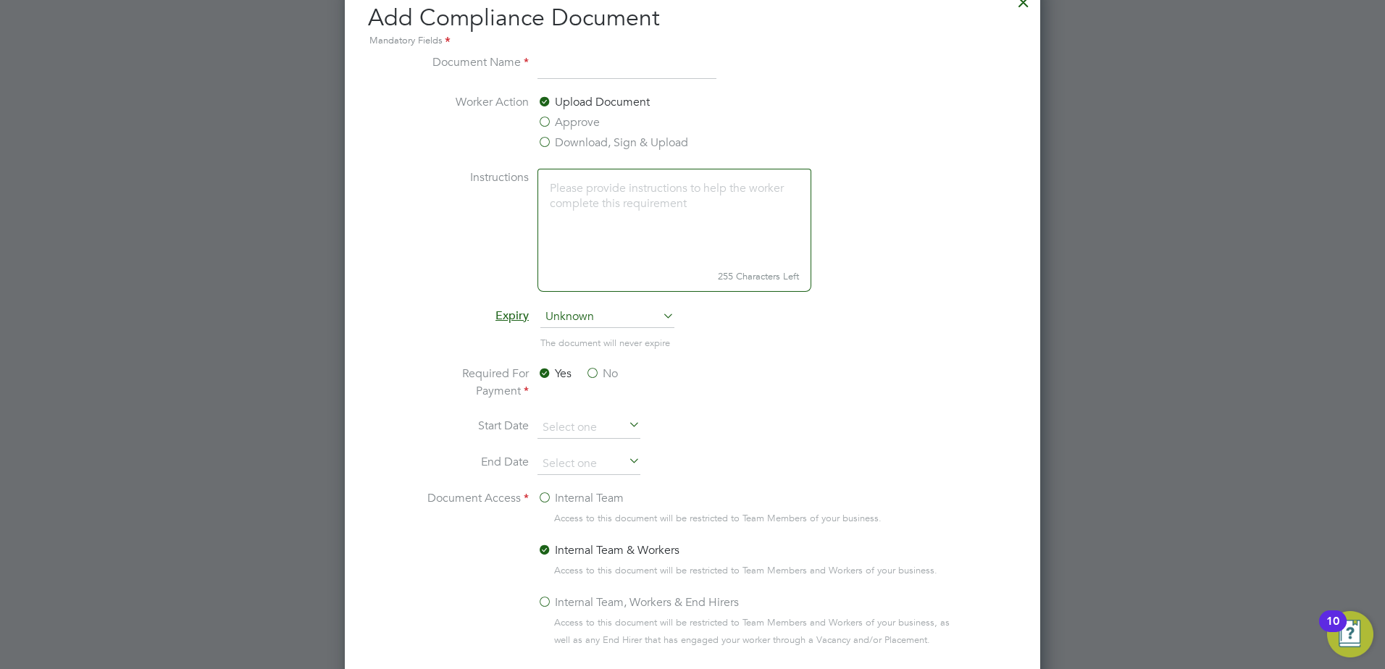
click at [588, 369] on label "No" at bounding box center [601, 373] width 33 height 17
click at [0, 0] on input "No" at bounding box center [0, 0] width 0 height 0
click at [547, 376] on label "Yes" at bounding box center [555, 373] width 34 height 17
click at [0, 0] on input "Yes" at bounding box center [0, 0] width 0 height 0
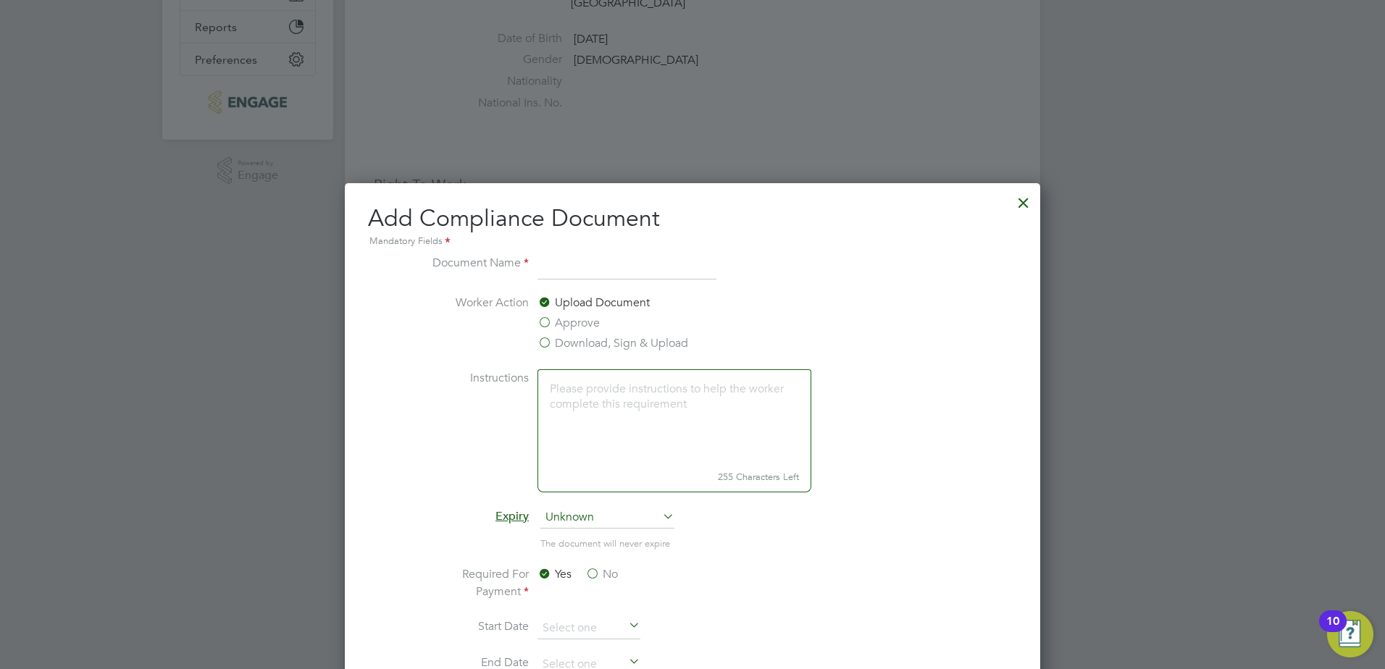
scroll to position [362, 0]
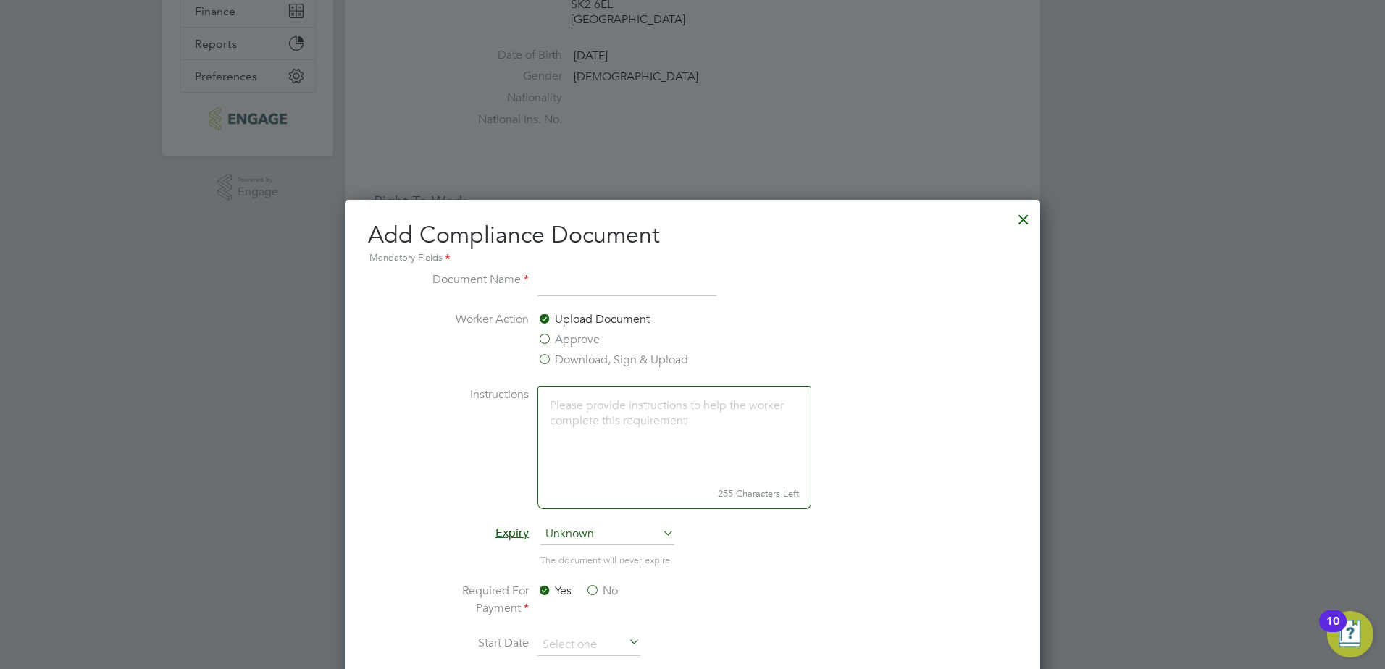
click at [664, 293] on input at bounding box center [627, 284] width 179 height 26
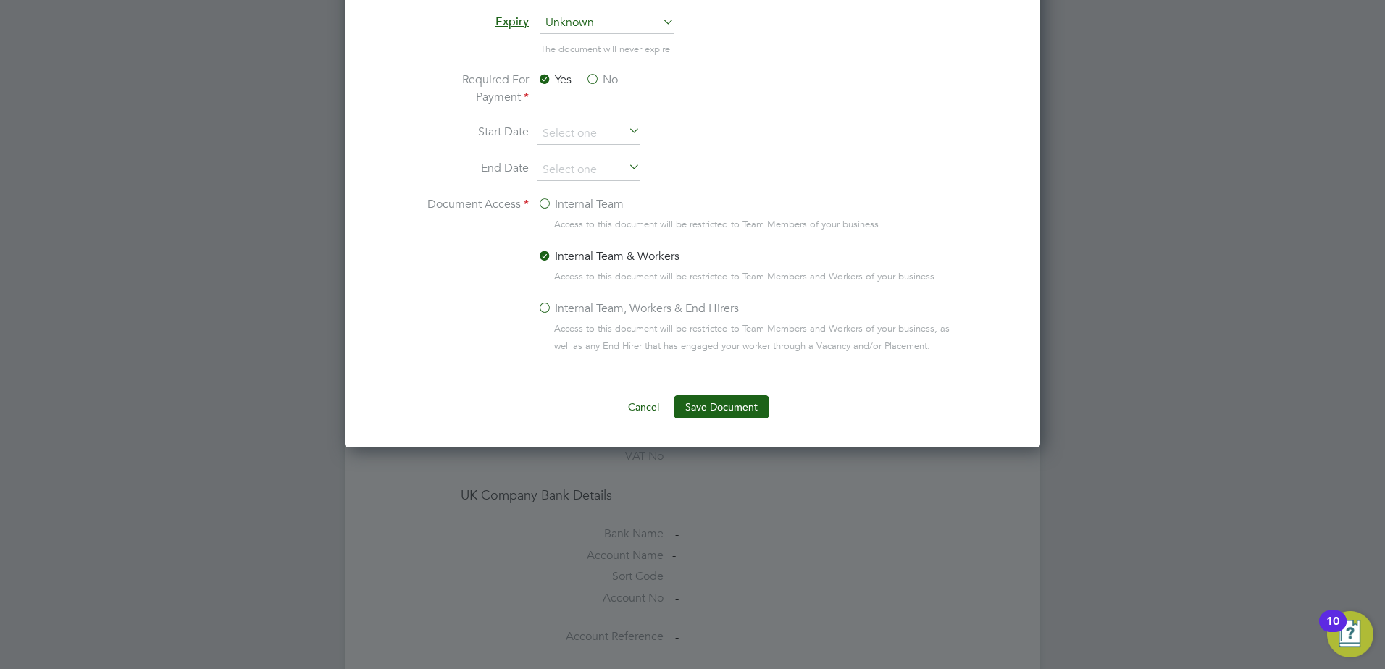
scroll to position [869, 0]
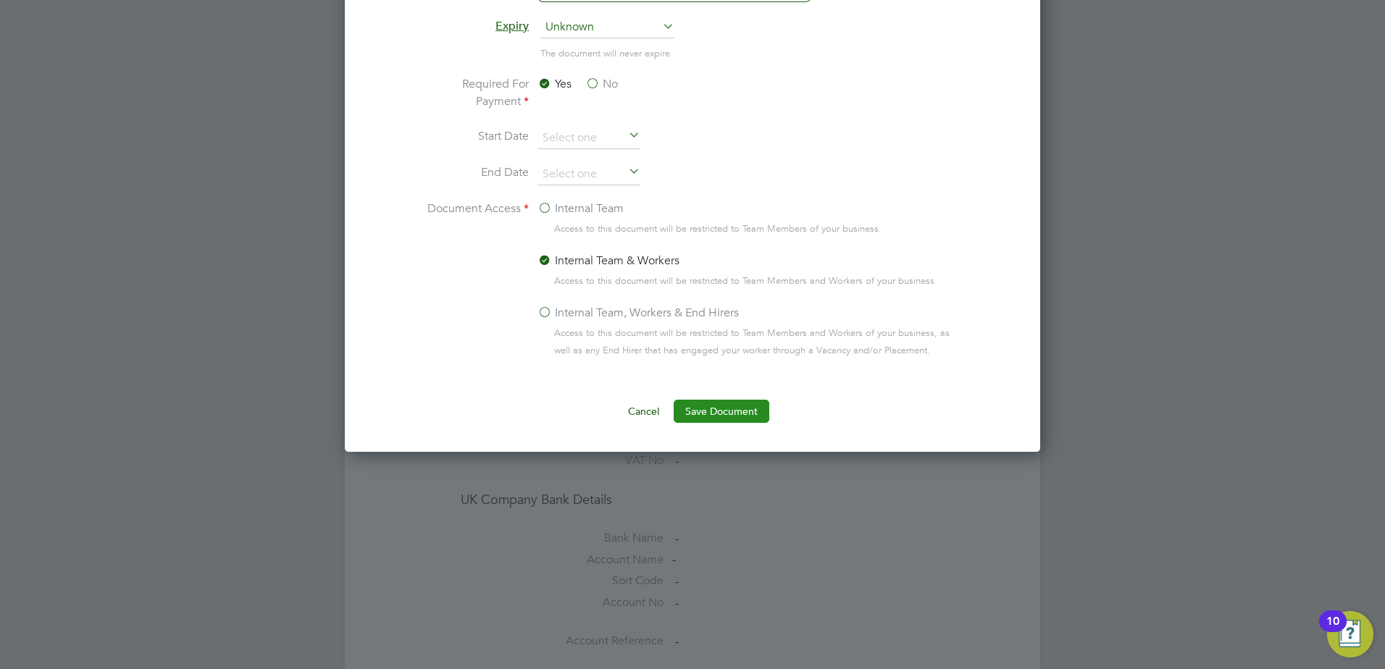
type input "Vetting Report"
click at [704, 417] on button "Save Document" at bounding box center [722, 411] width 96 height 23
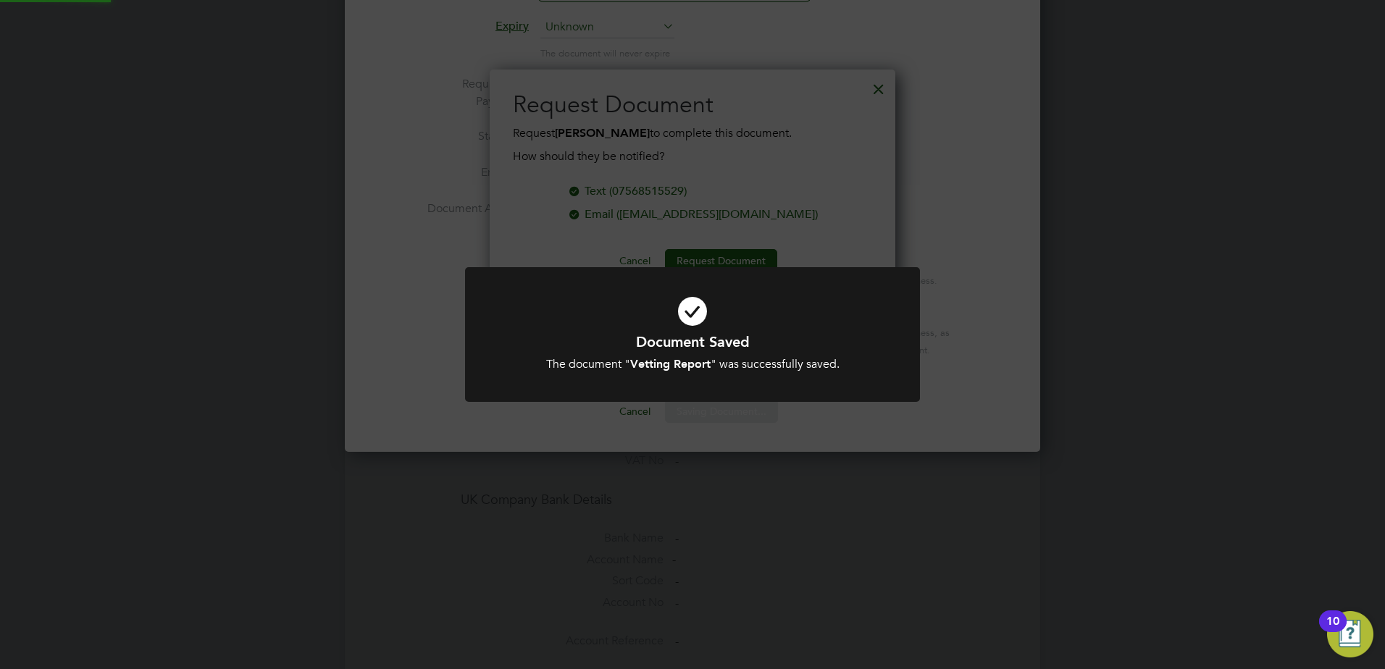
scroll to position [233, 406]
click at [755, 196] on div "Document Saved The document " Vetting Report " was successfully saved. Cancel O…" at bounding box center [692, 334] width 1385 height 669
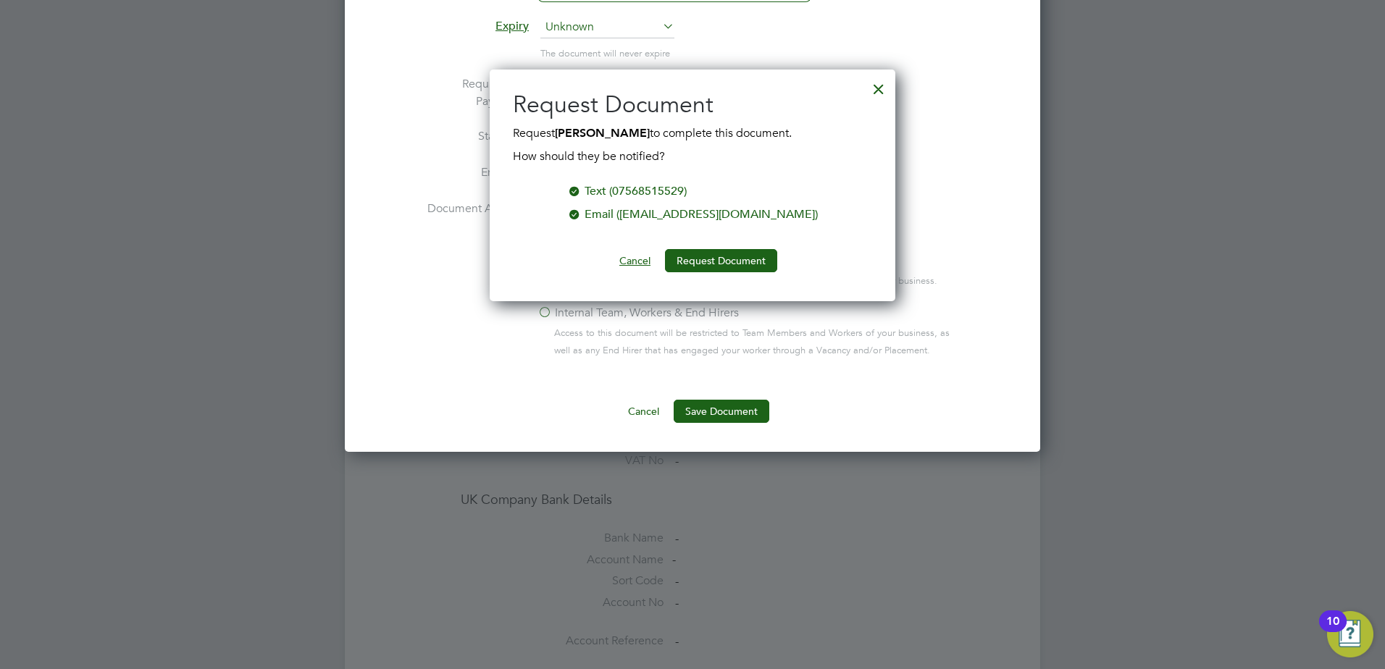
click at [640, 262] on button "Cancel" at bounding box center [635, 260] width 54 height 23
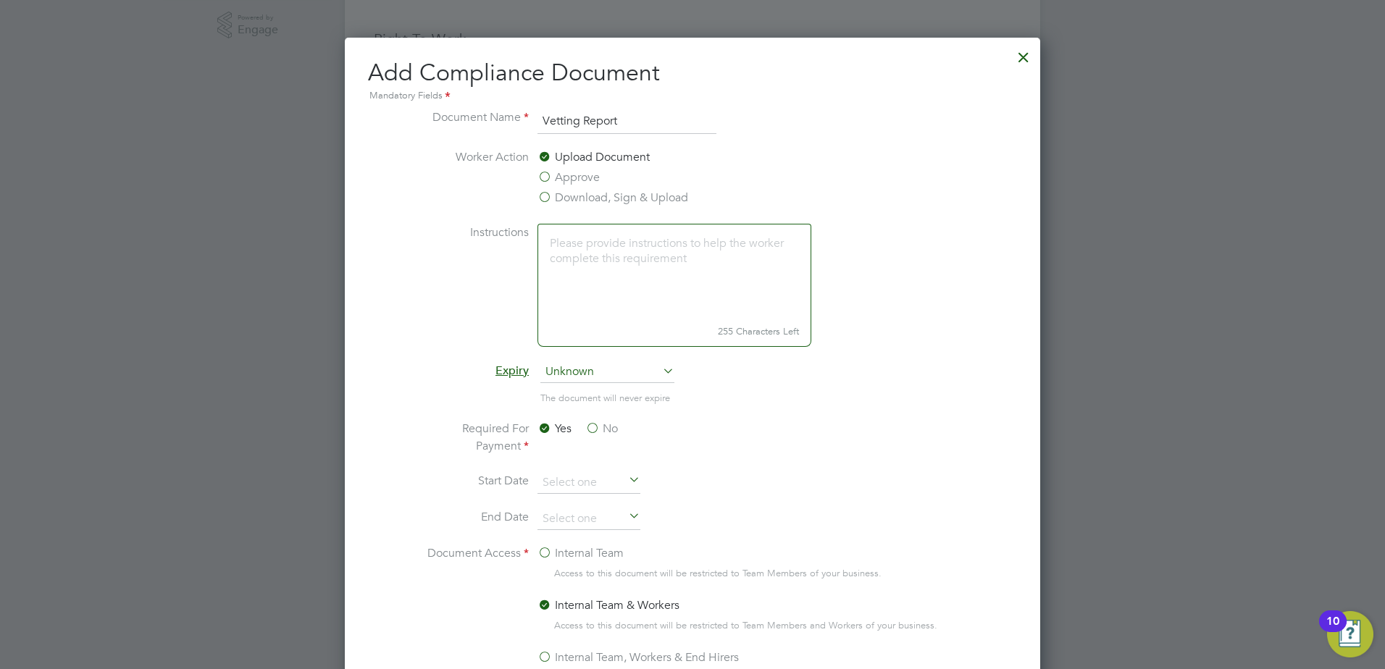
scroll to position [507, 0]
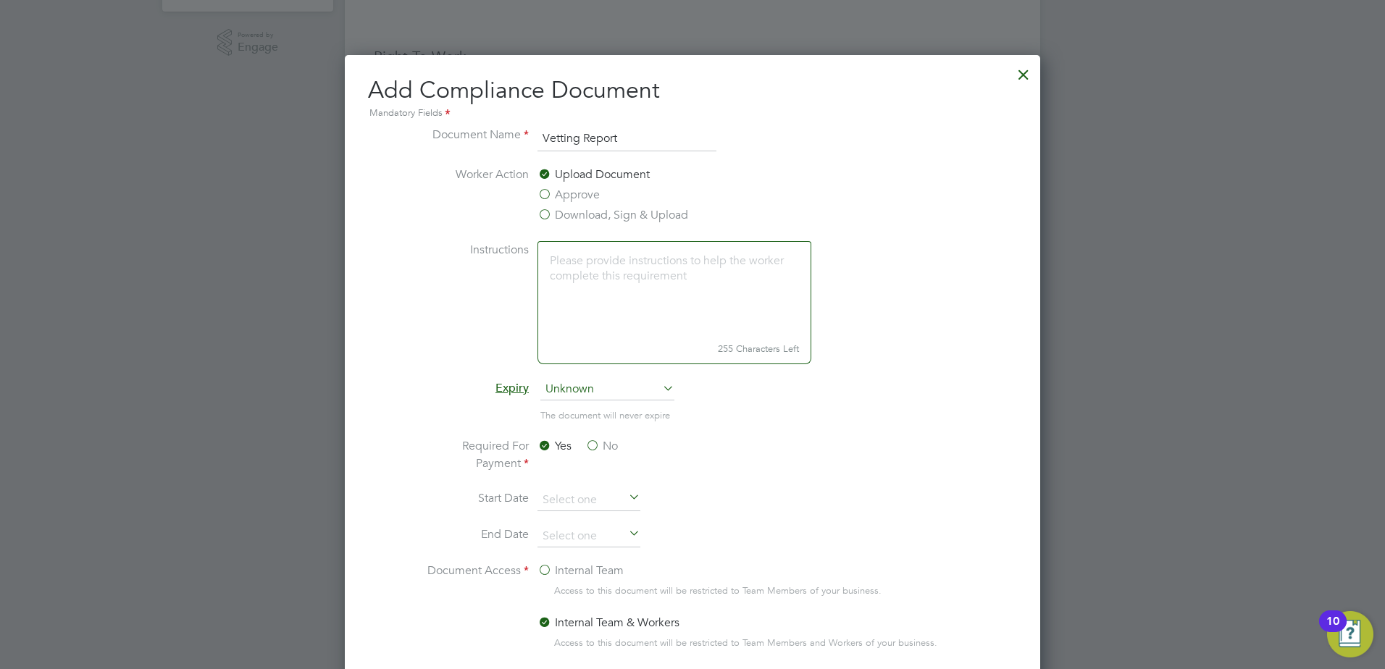
click at [1027, 71] on div at bounding box center [1024, 71] width 26 height 26
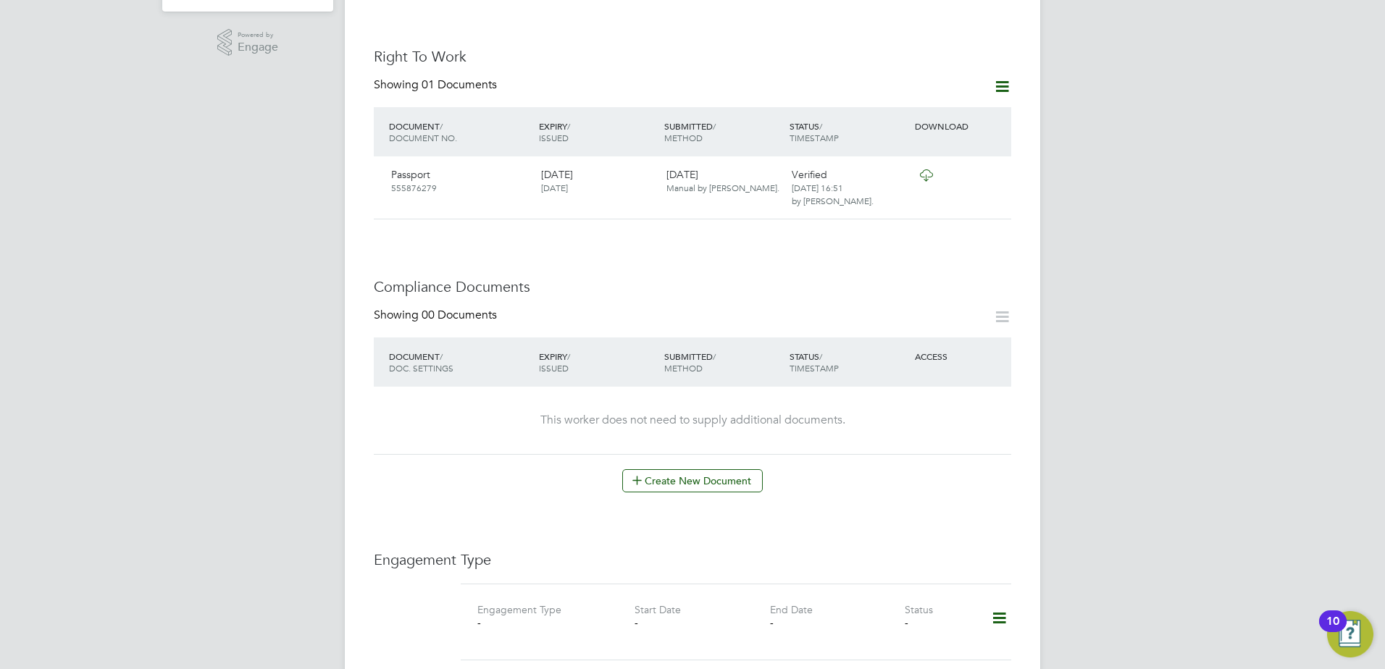
click at [825, 413] on div "This worker does not need to supply additional documents." at bounding box center [692, 420] width 609 height 15
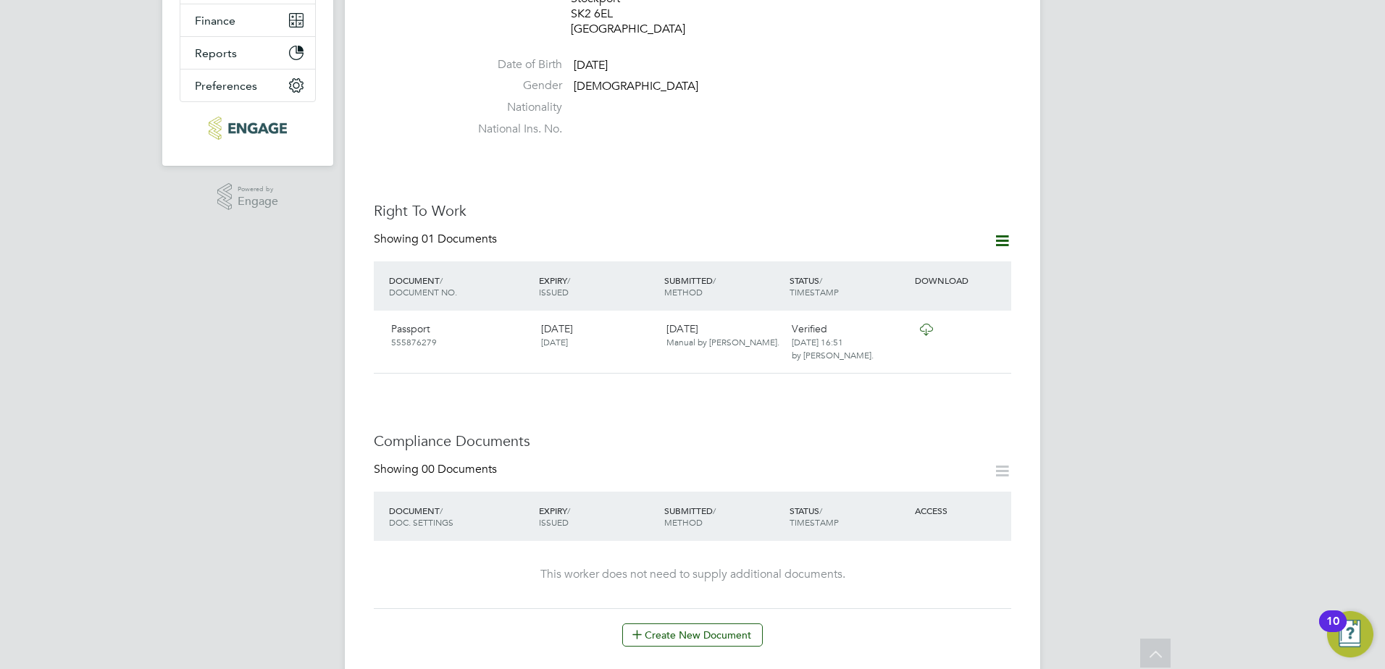
scroll to position [379, 0]
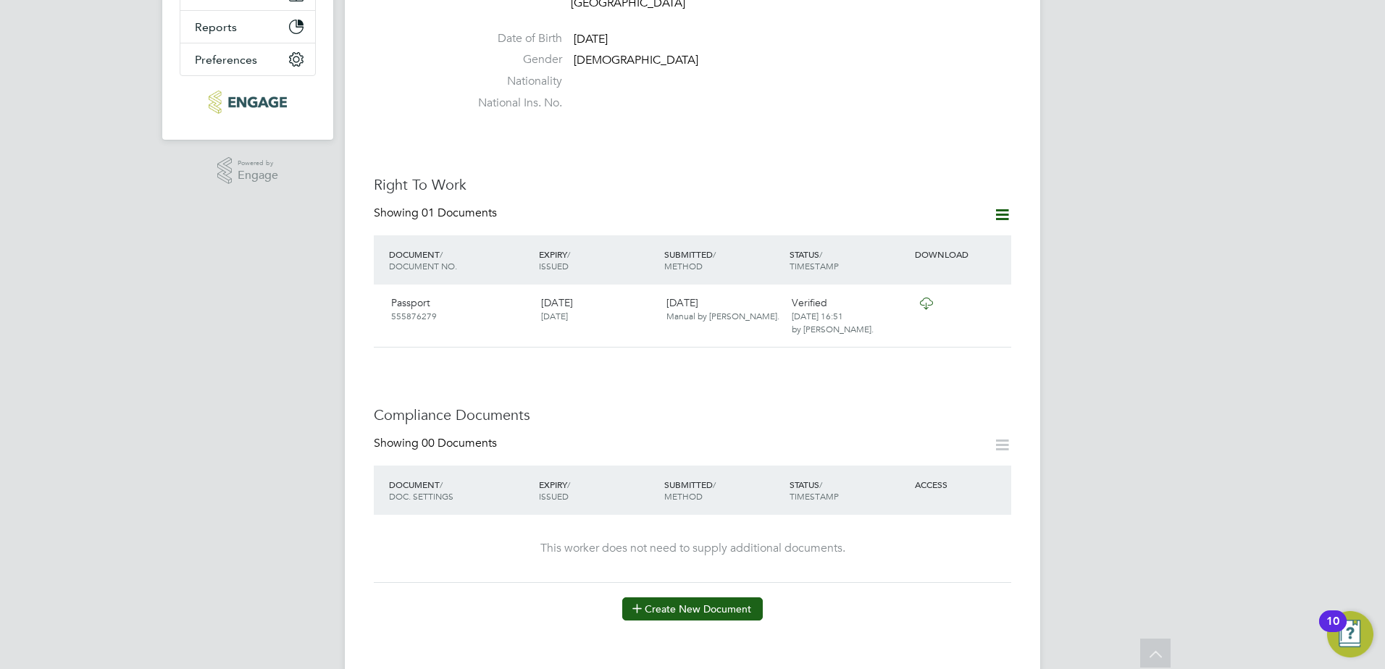
click at [714, 598] on button "Create New Document" at bounding box center [692, 609] width 141 height 23
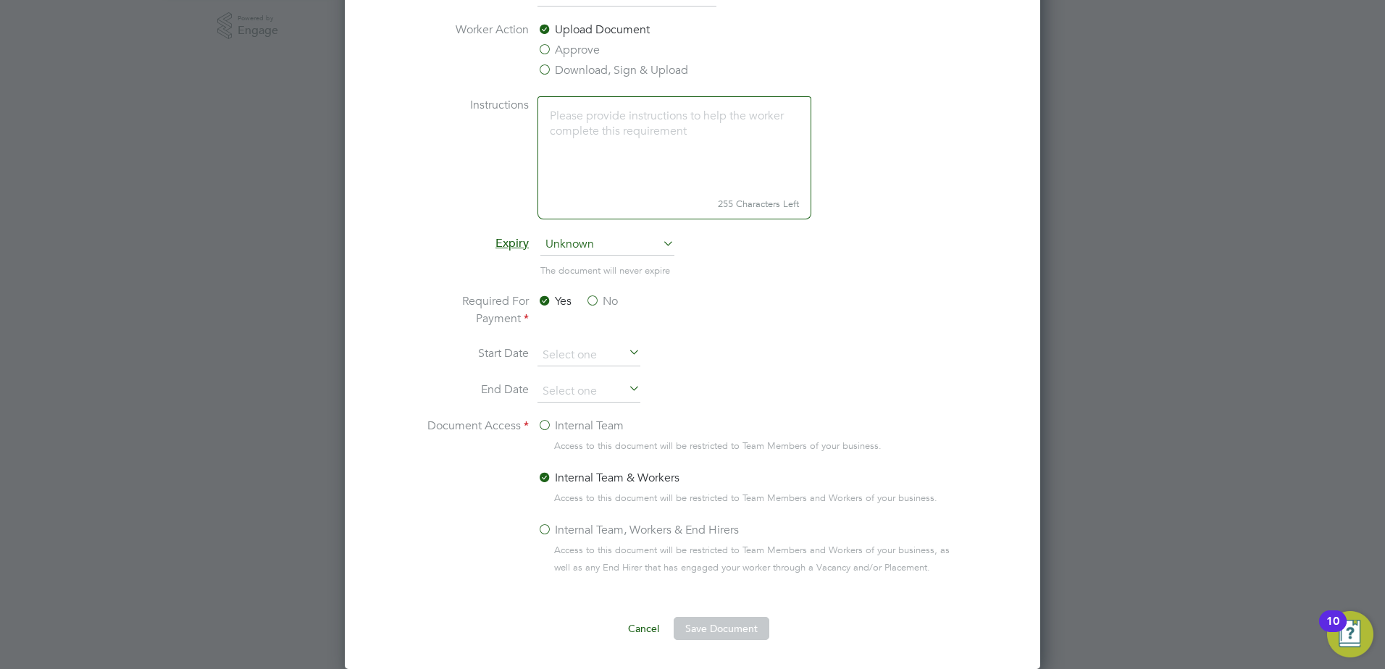
scroll to position [89, 0]
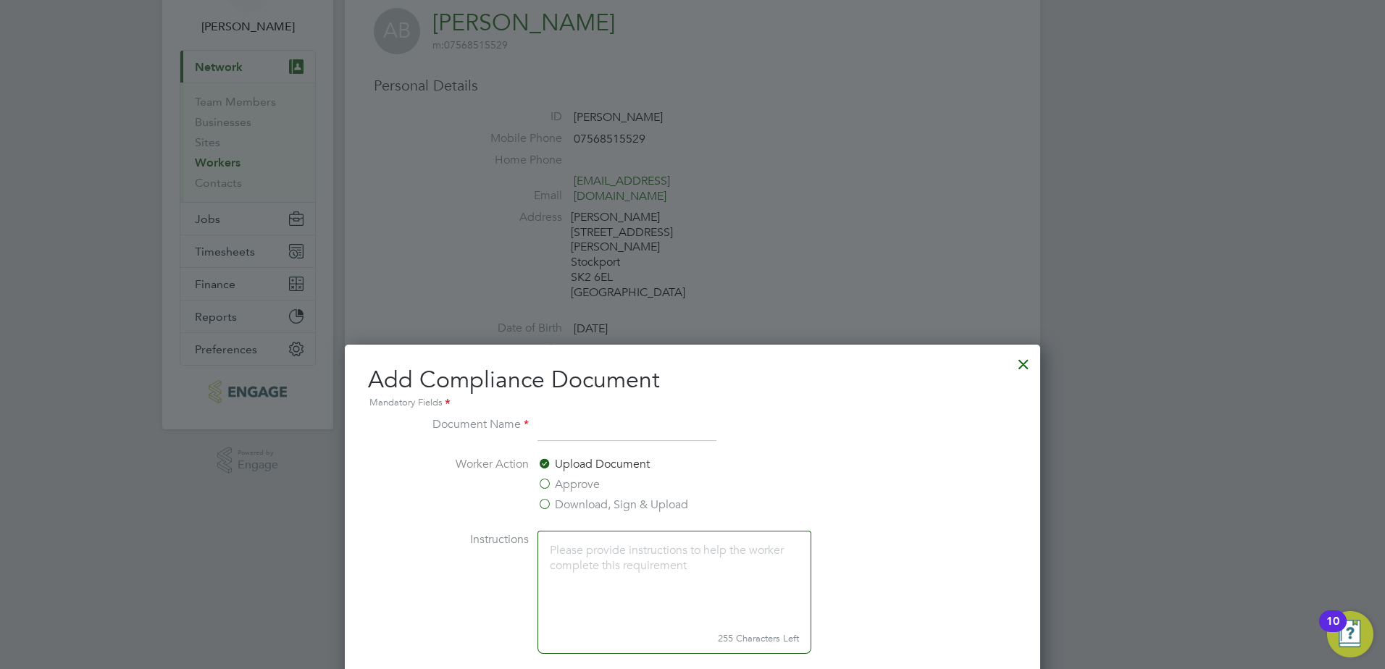
click at [1023, 362] on div at bounding box center [1024, 361] width 26 height 26
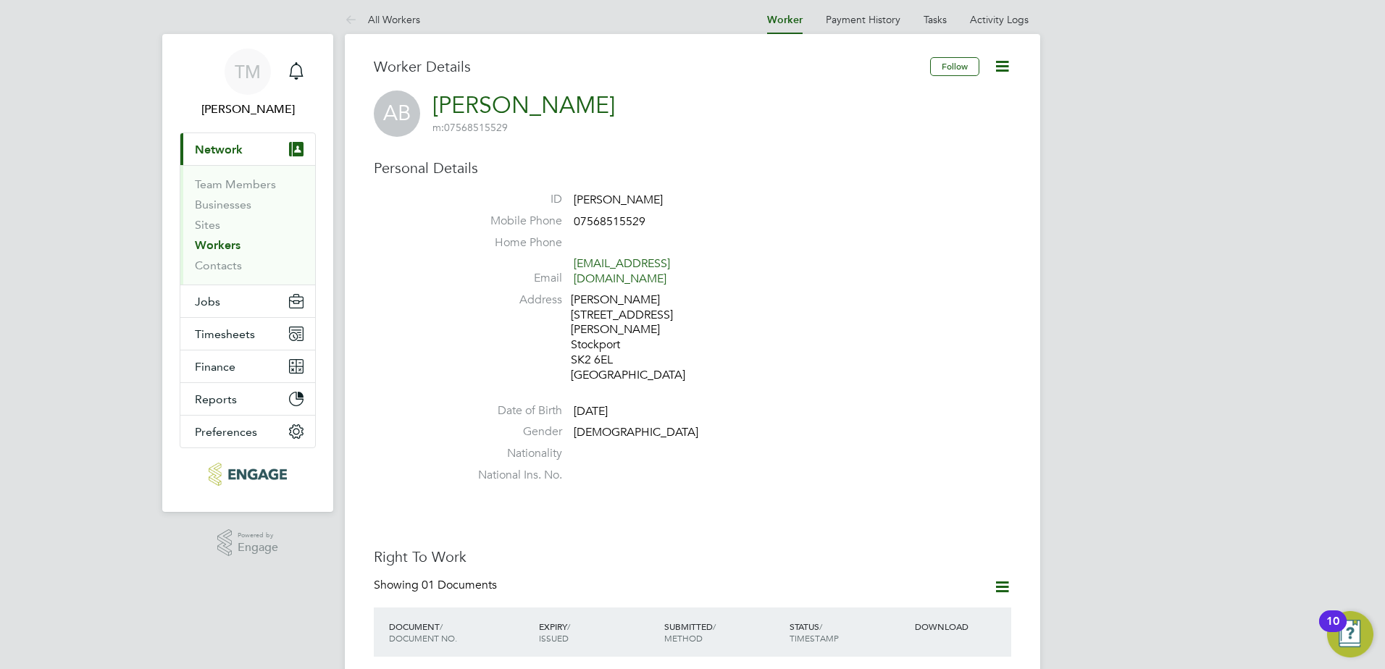
scroll to position [0, 0]
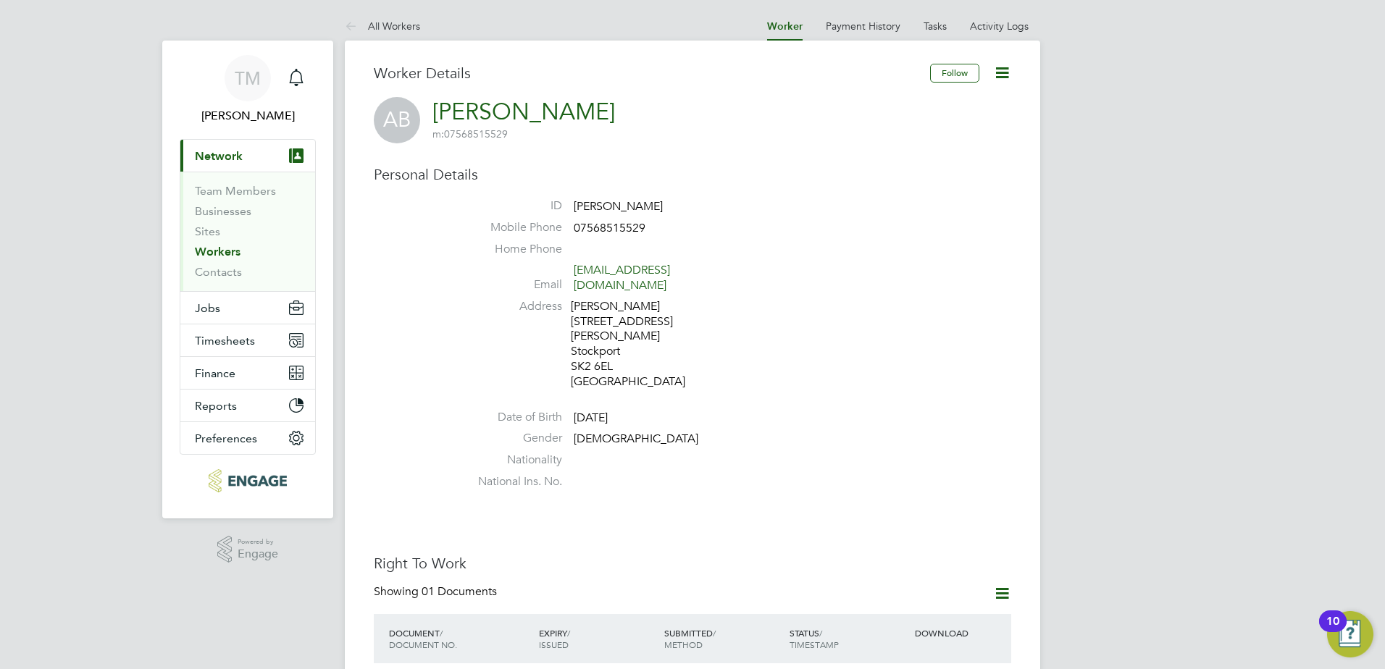
click at [996, 82] on icon at bounding box center [1002, 73] width 18 height 18
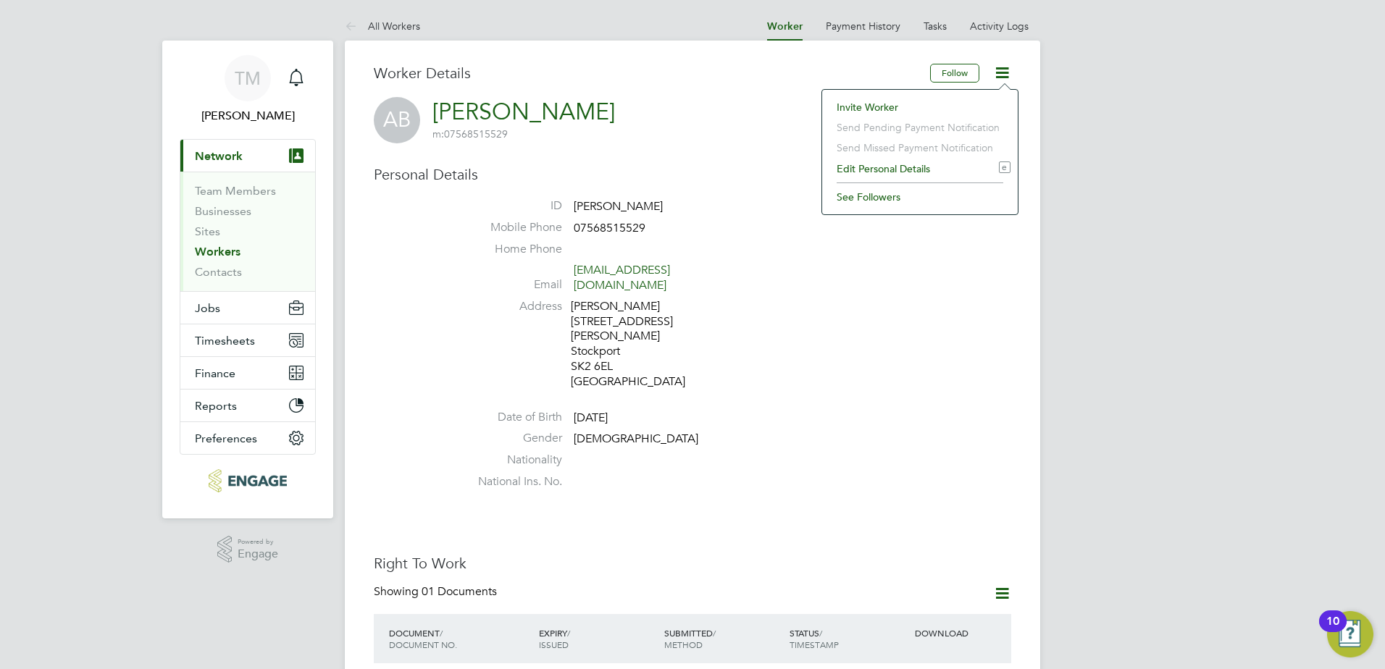
click at [757, 475] on li "National Ins. No." at bounding box center [736, 486] width 551 height 22
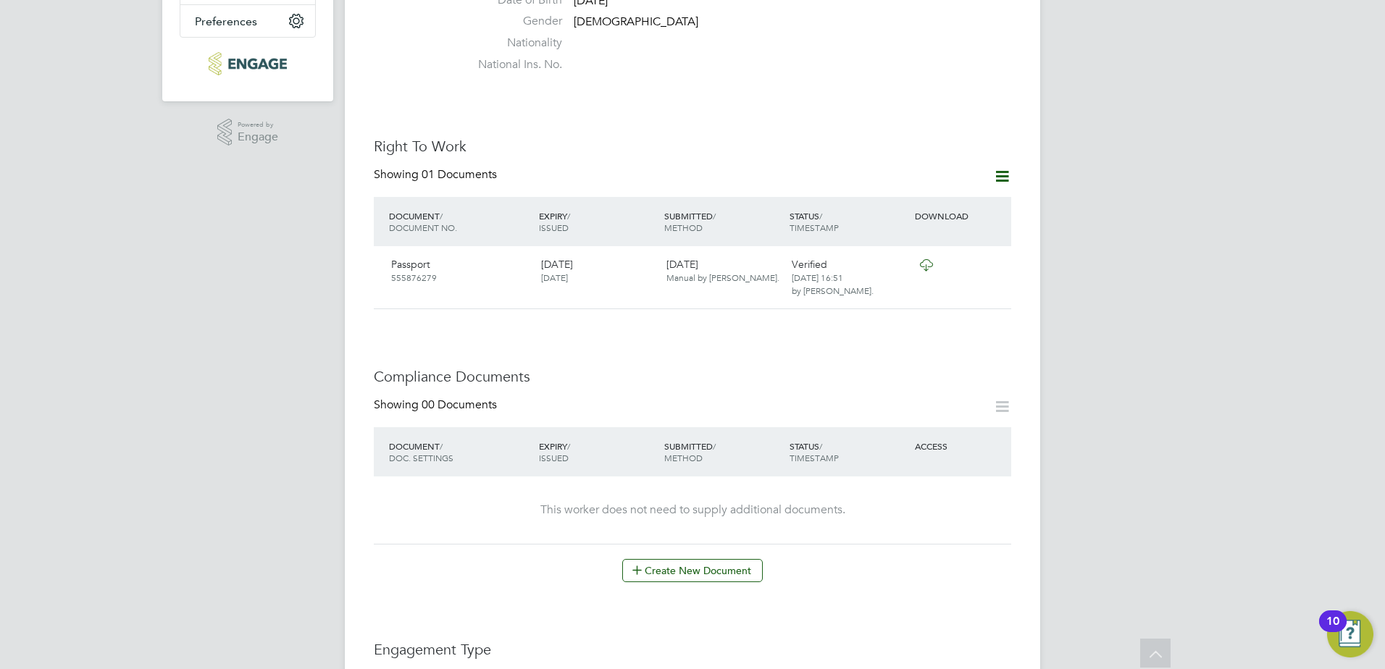
scroll to position [507, 0]
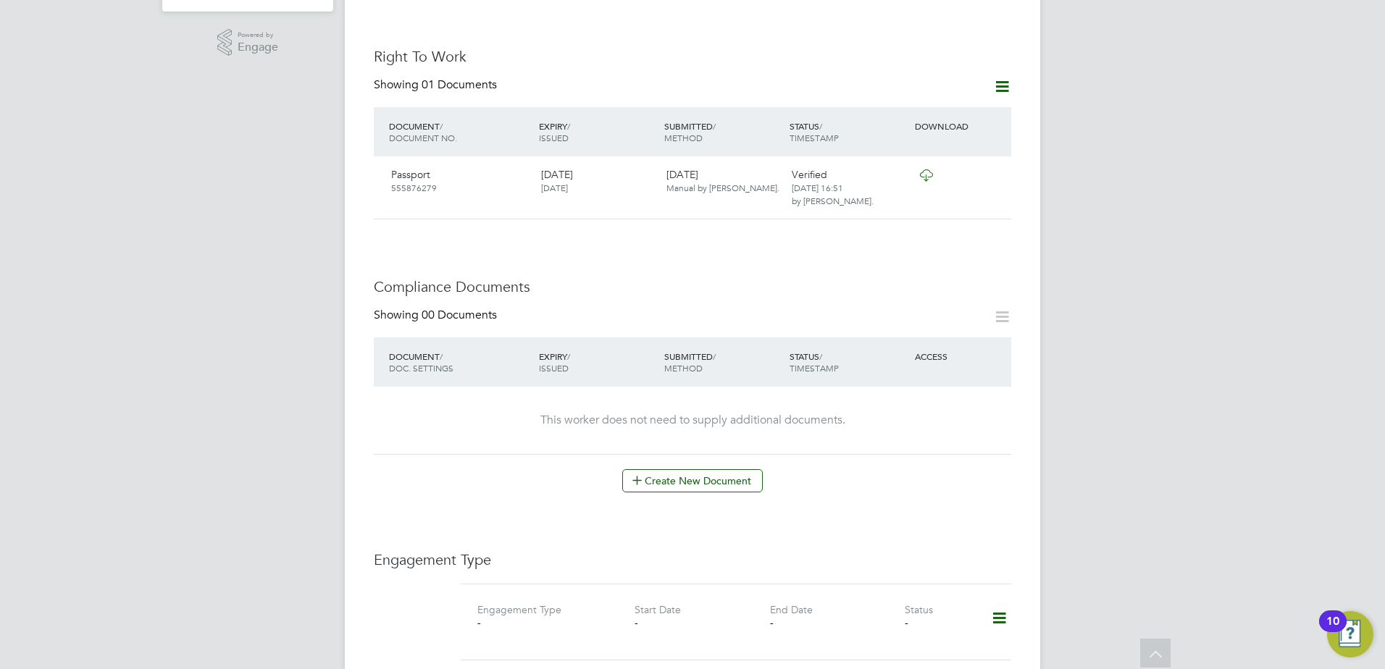
click at [707, 413] on div "This worker does not need to supply additional documents." at bounding box center [692, 420] width 609 height 15
click at [836, 425] on div "DOCUMENT / DOC. SETTINGS EXPIRY / ISSUED SUBMITTED / METHOD STATUS / TIMESTAMP …" at bounding box center [693, 396] width 638 height 117
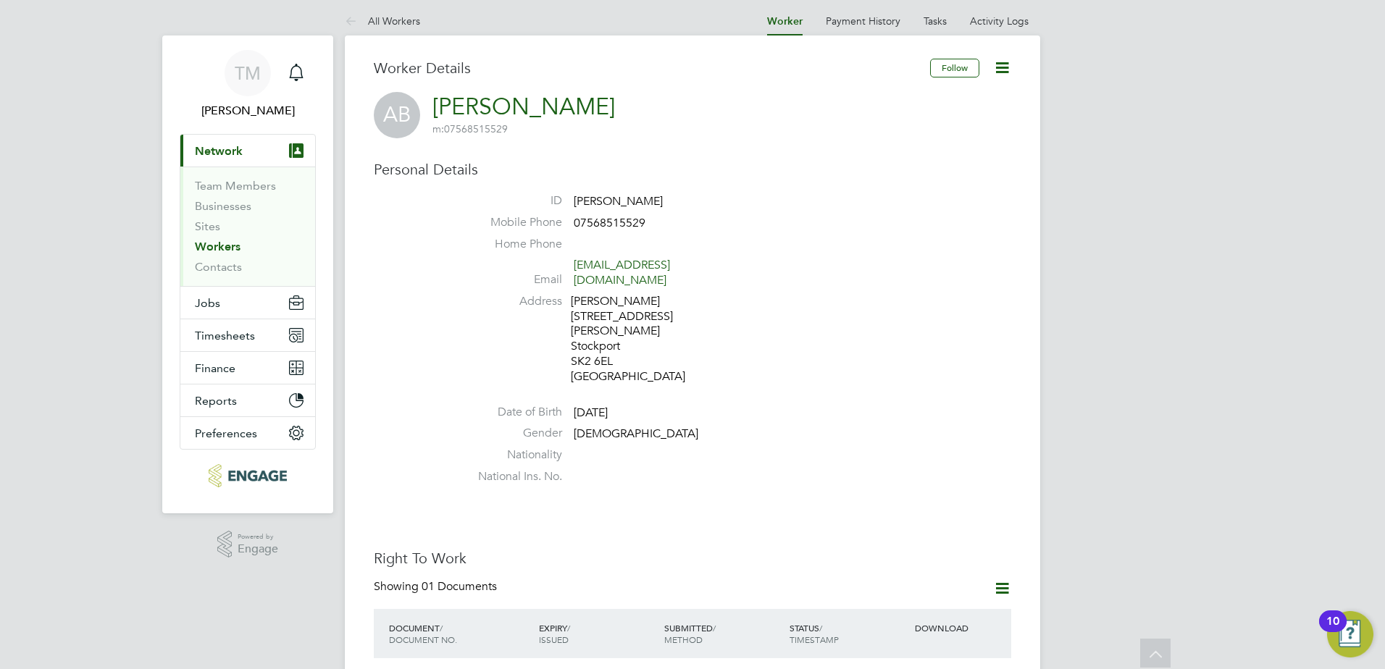
scroll to position [0, 0]
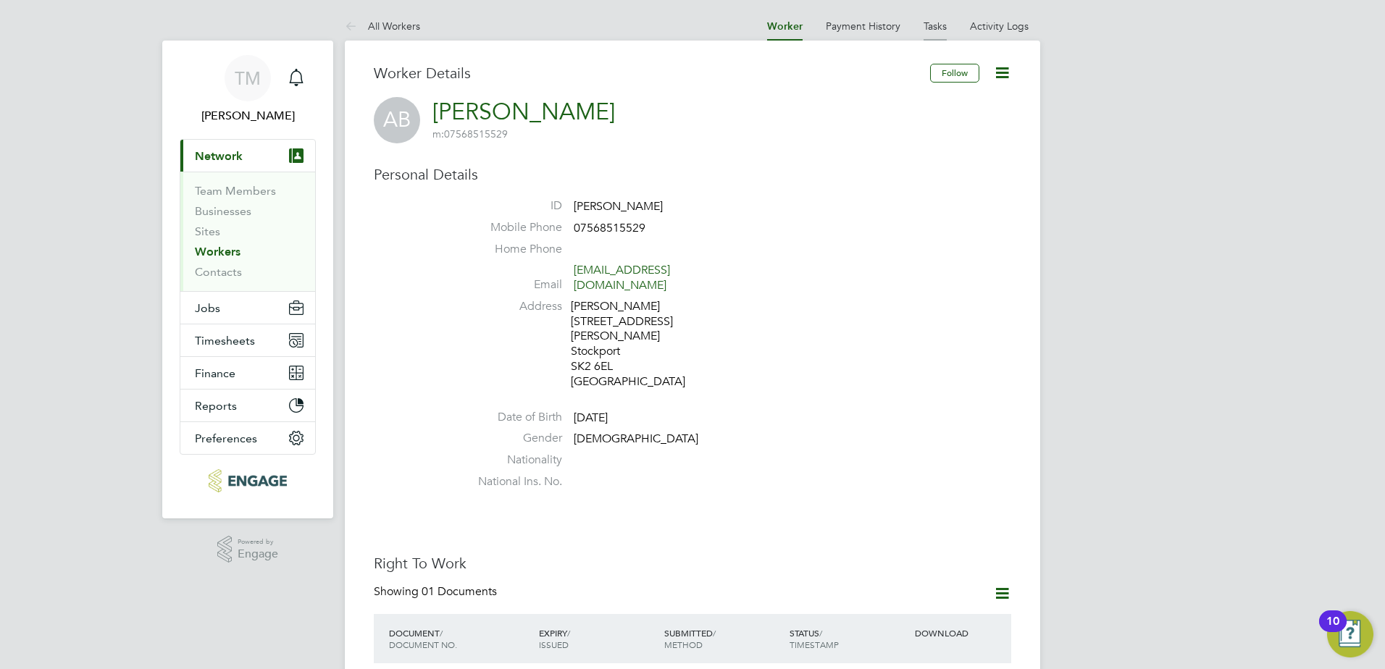
click at [936, 31] on link "Tasks" at bounding box center [935, 26] width 23 height 13
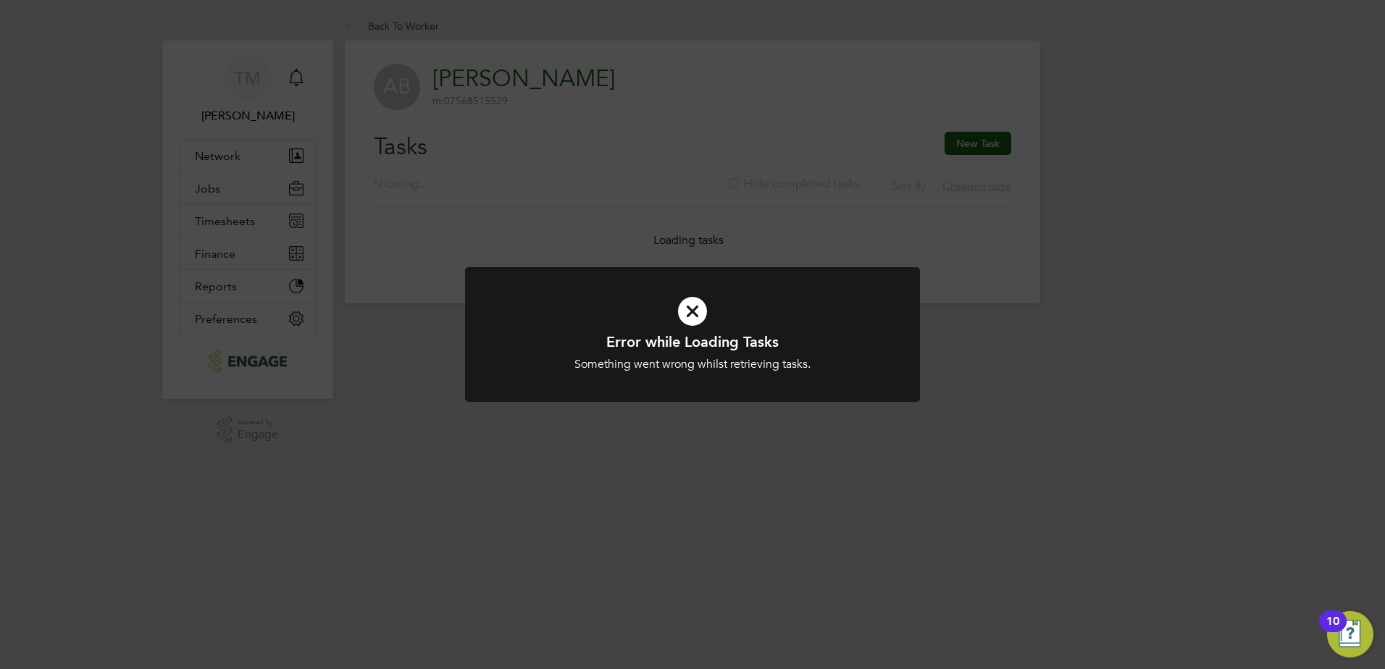
click at [685, 317] on icon at bounding box center [692, 311] width 377 height 57
click at [702, 320] on icon at bounding box center [692, 311] width 377 height 57
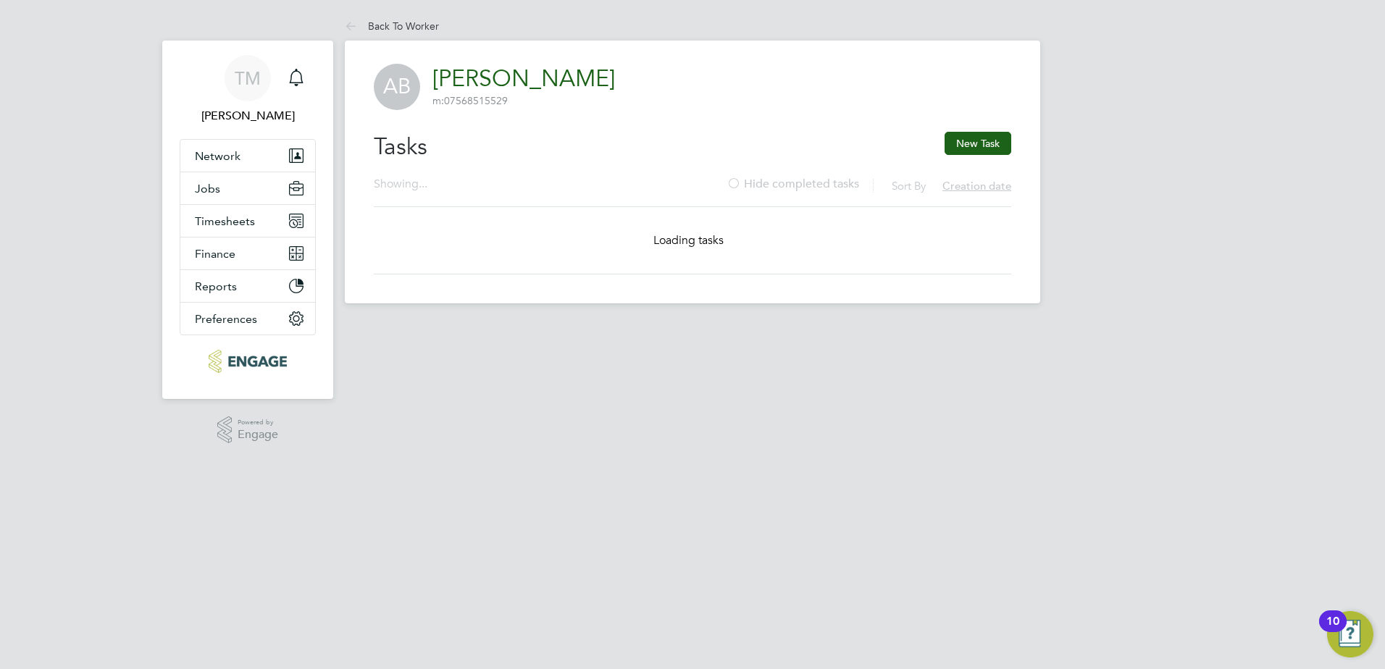
click at [98, 290] on div "TM [PERSON_NAME] Notifications Applications: Network Team Members Businesses Si…" at bounding box center [692, 163] width 1385 height 327
click at [375, 25] on link "Back To Worker" at bounding box center [392, 26] width 94 height 13
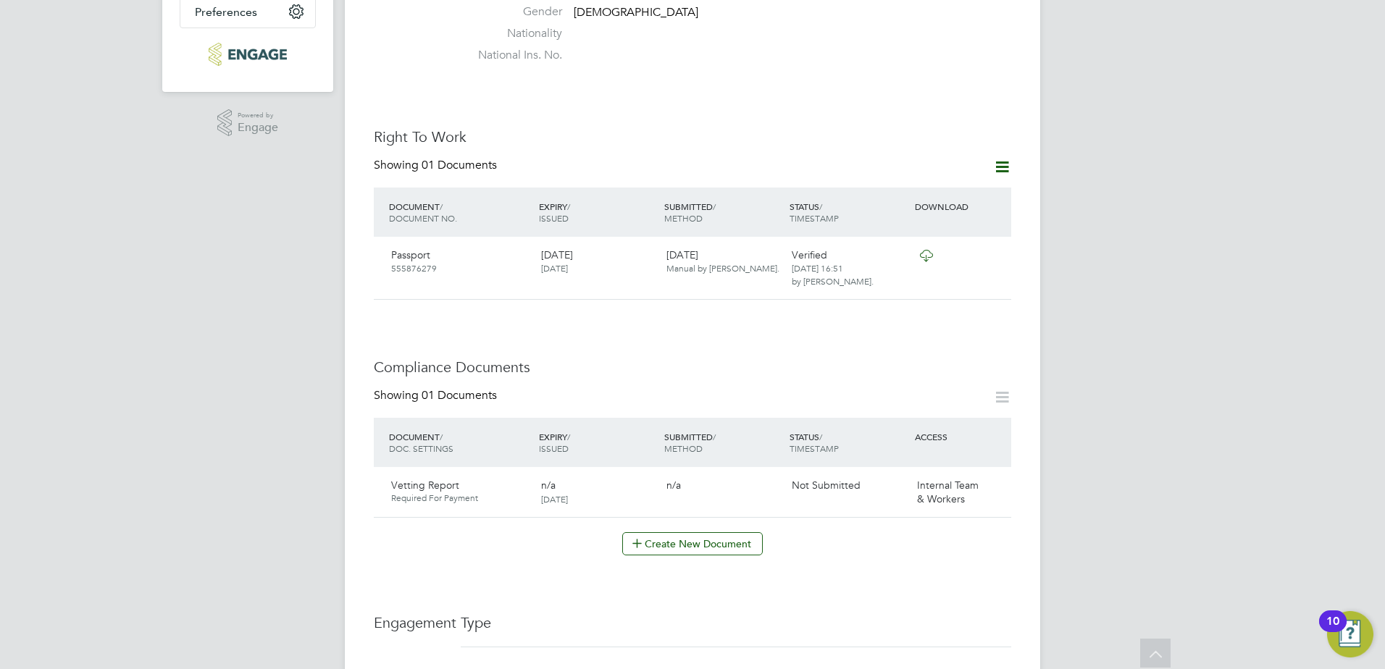
scroll to position [435, 0]
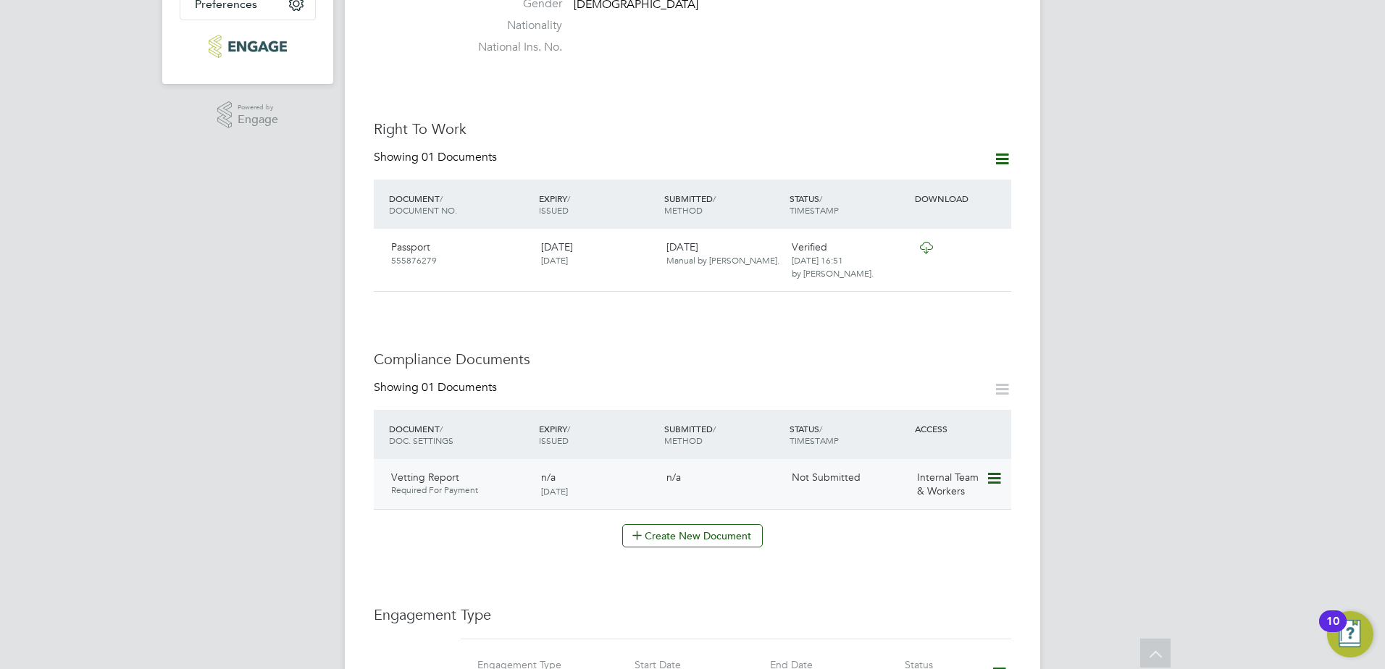
click at [998, 470] on icon at bounding box center [993, 478] width 14 height 17
click at [945, 502] on li "Submit Document" at bounding box center [947, 504] width 107 height 20
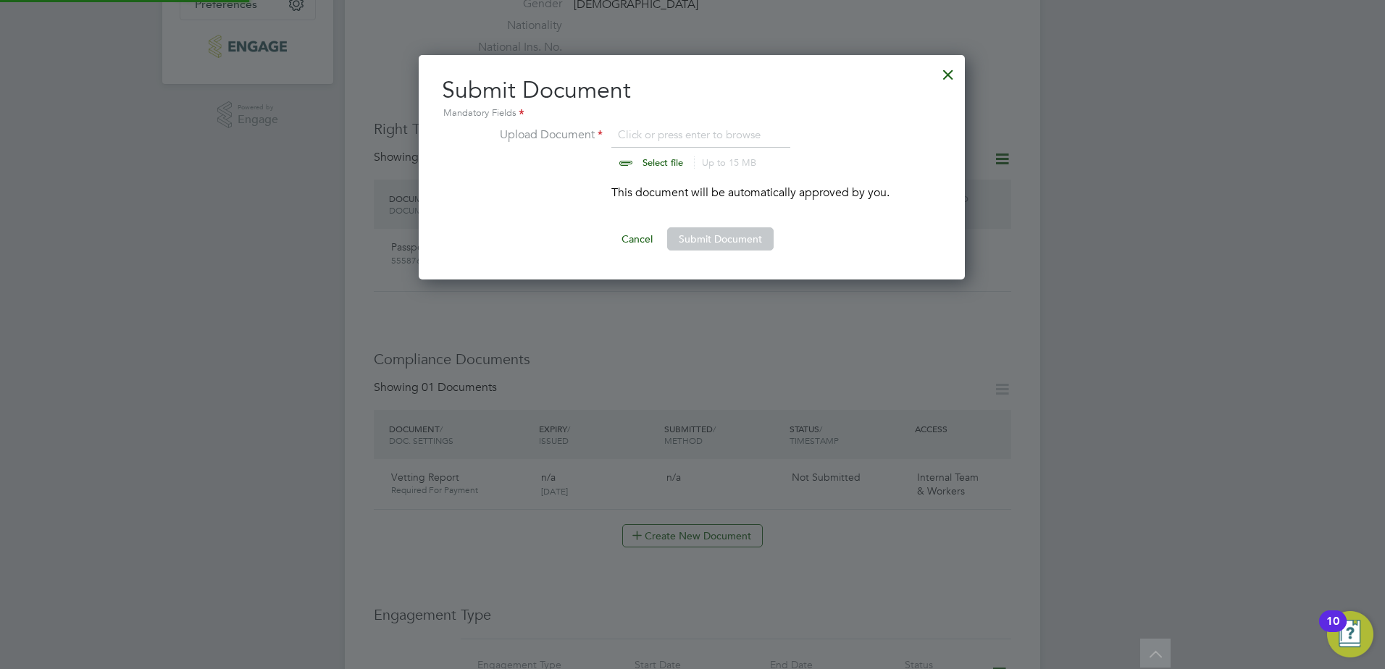
scroll to position [225, 548]
click at [658, 159] on input "file" at bounding box center [676, 147] width 227 height 43
type input "C:\fakepath\Dovetail and Slate - Temporary - Andrew Batty.pdf"
click at [741, 241] on button "Submit Document" at bounding box center [720, 238] width 107 height 23
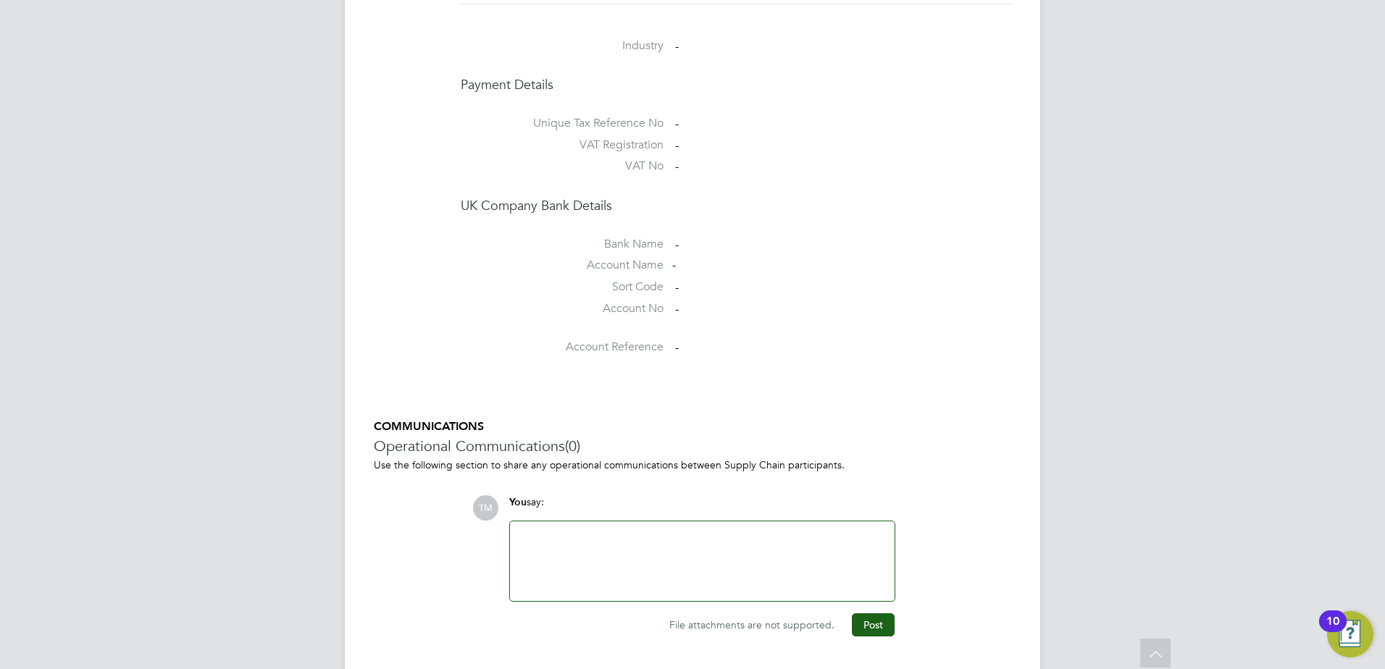
scroll to position [1171, 0]
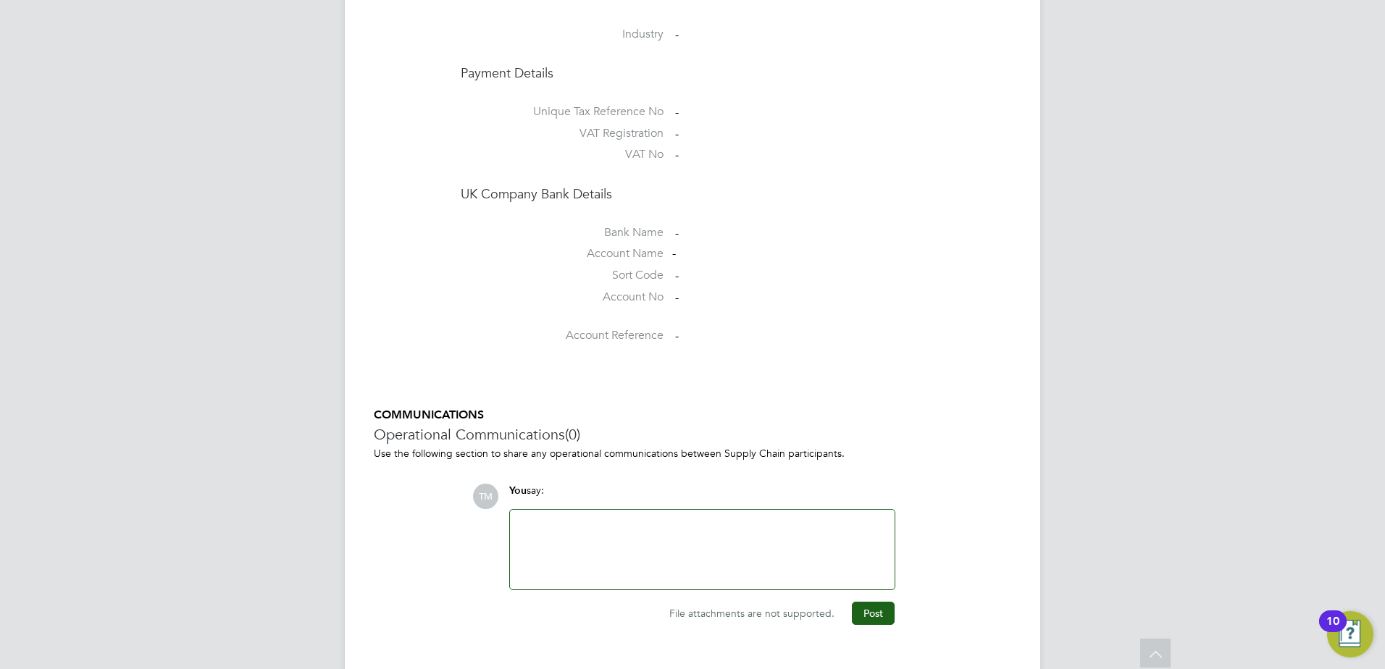
drag, startPoint x: 1169, startPoint y: 232, endPoint x: 1088, endPoint y: 210, distance: 84.0
